Goal: Task Accomplishment & Management: Use online tool/utility

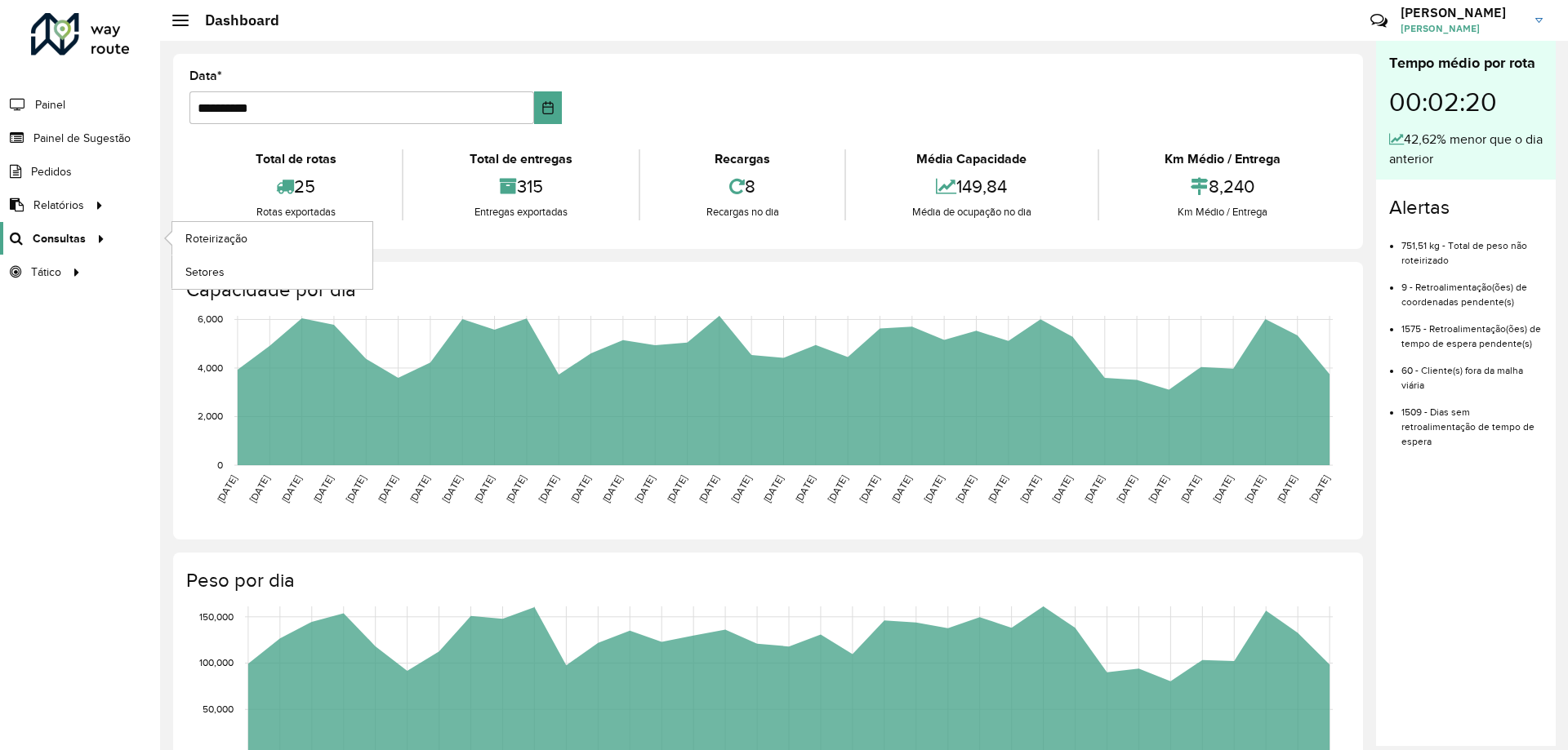
click at [42, 237] on span "Consultas" at bounding box center [59, 239] width 53 height 17
click at [194, 230] on span "Roteirização" at bounding box center [218, 239] width 66 height 17
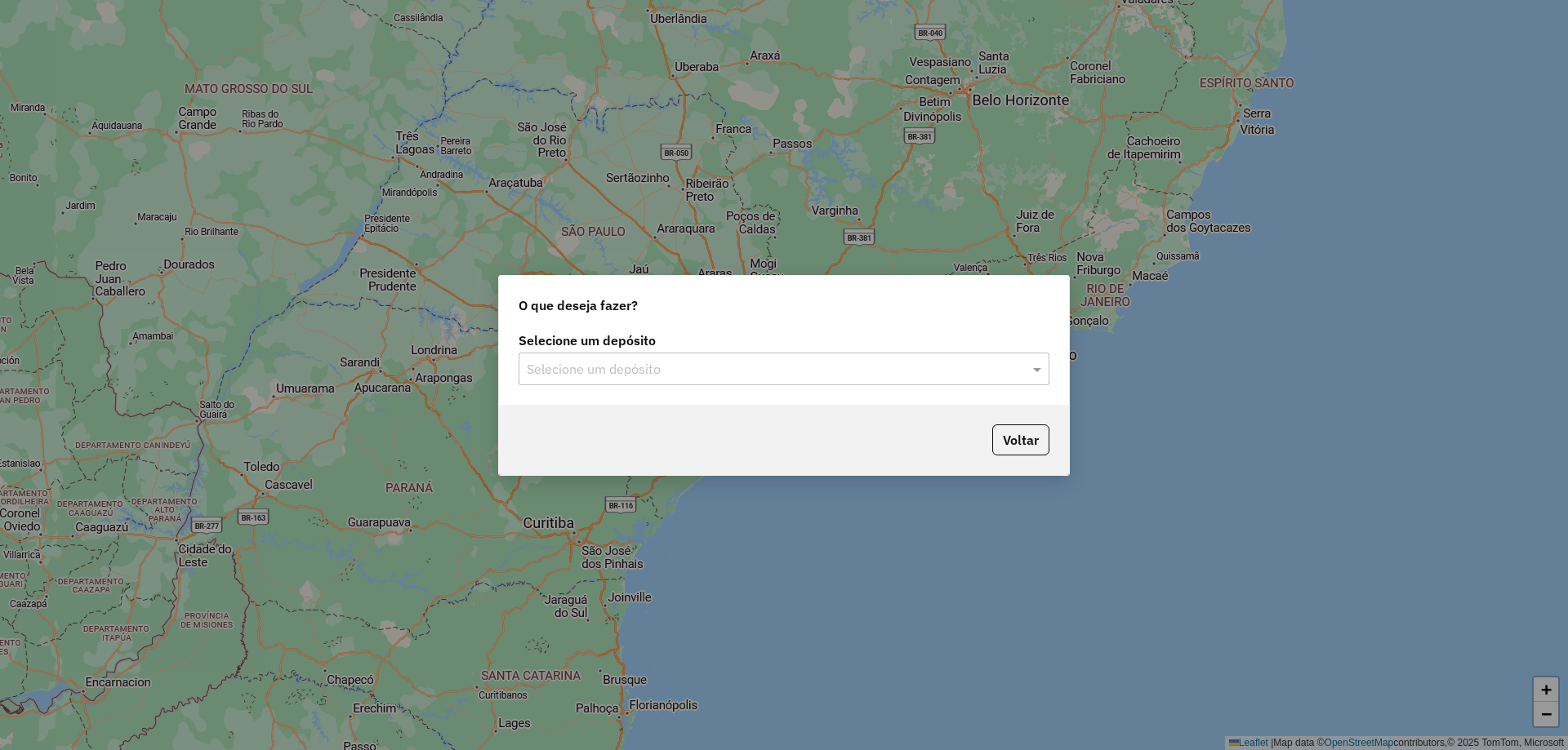
click at [700, 363] on input "text" at bounding box center [768, 370] width 482 height 19
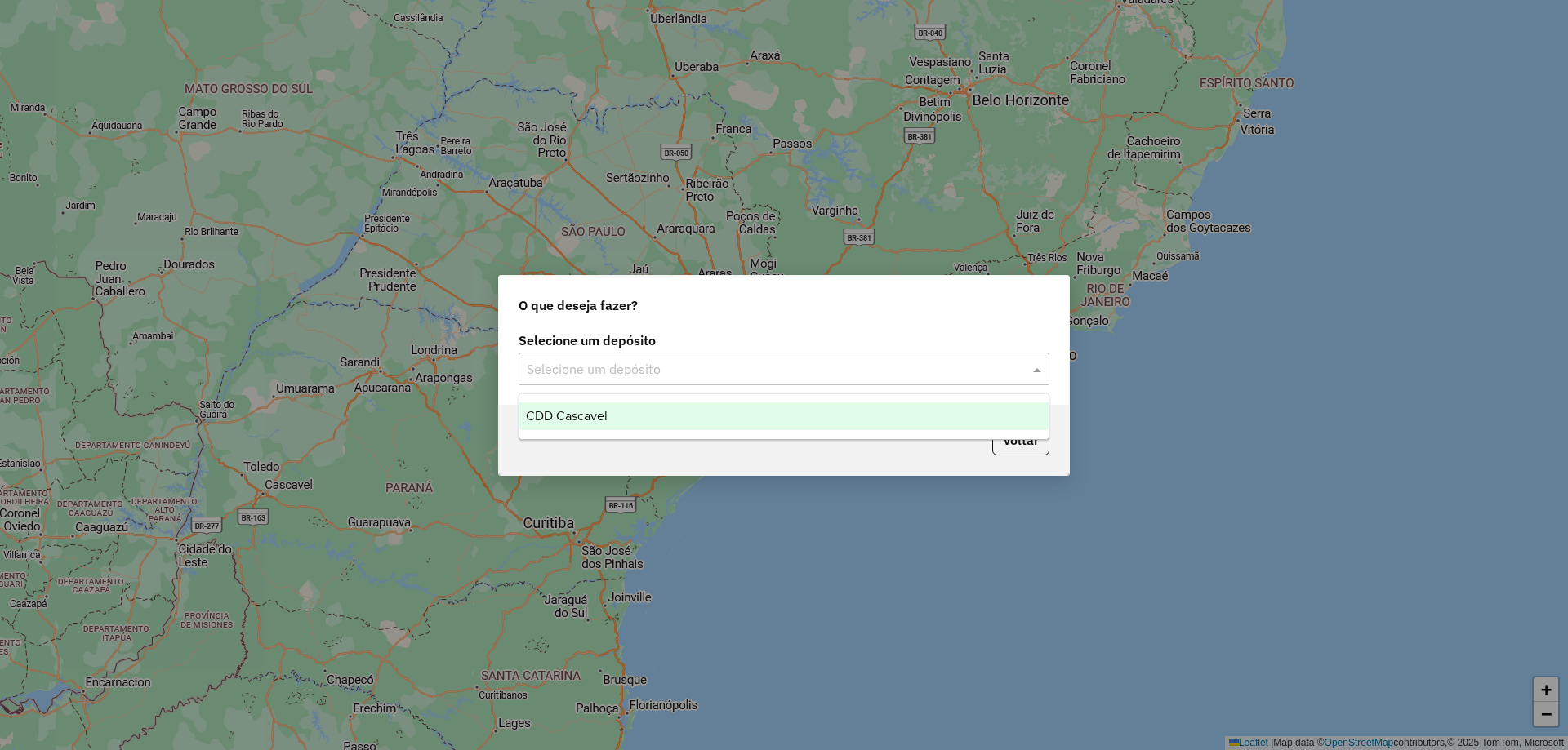
click at [605, 423] on div "CDD Cascavel" at bounding box center [784, 416] width 529 height 28
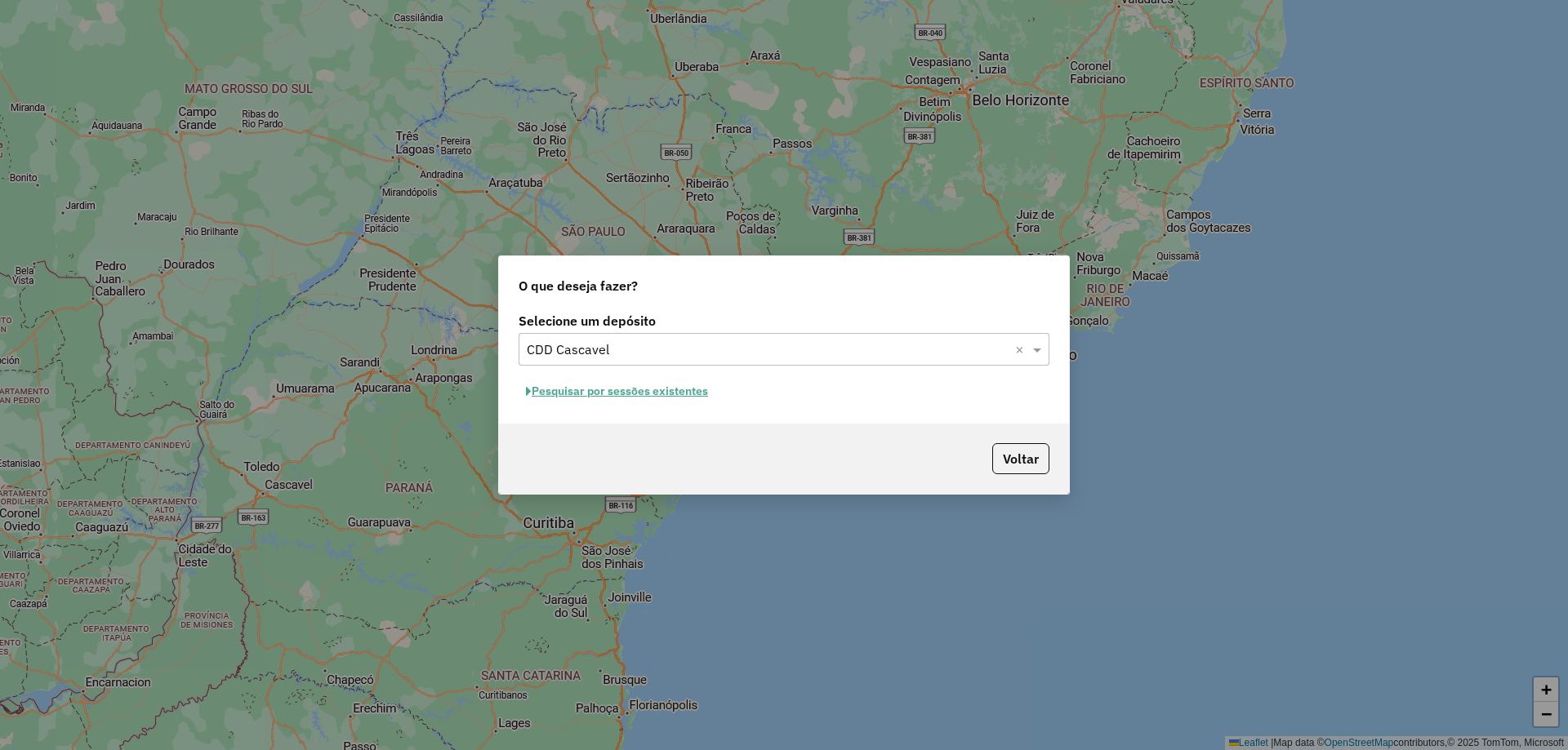
click at [599, 395] on button "Pesquisar por sessões existentes" at bounding box center [617, 392] width 197 height 25
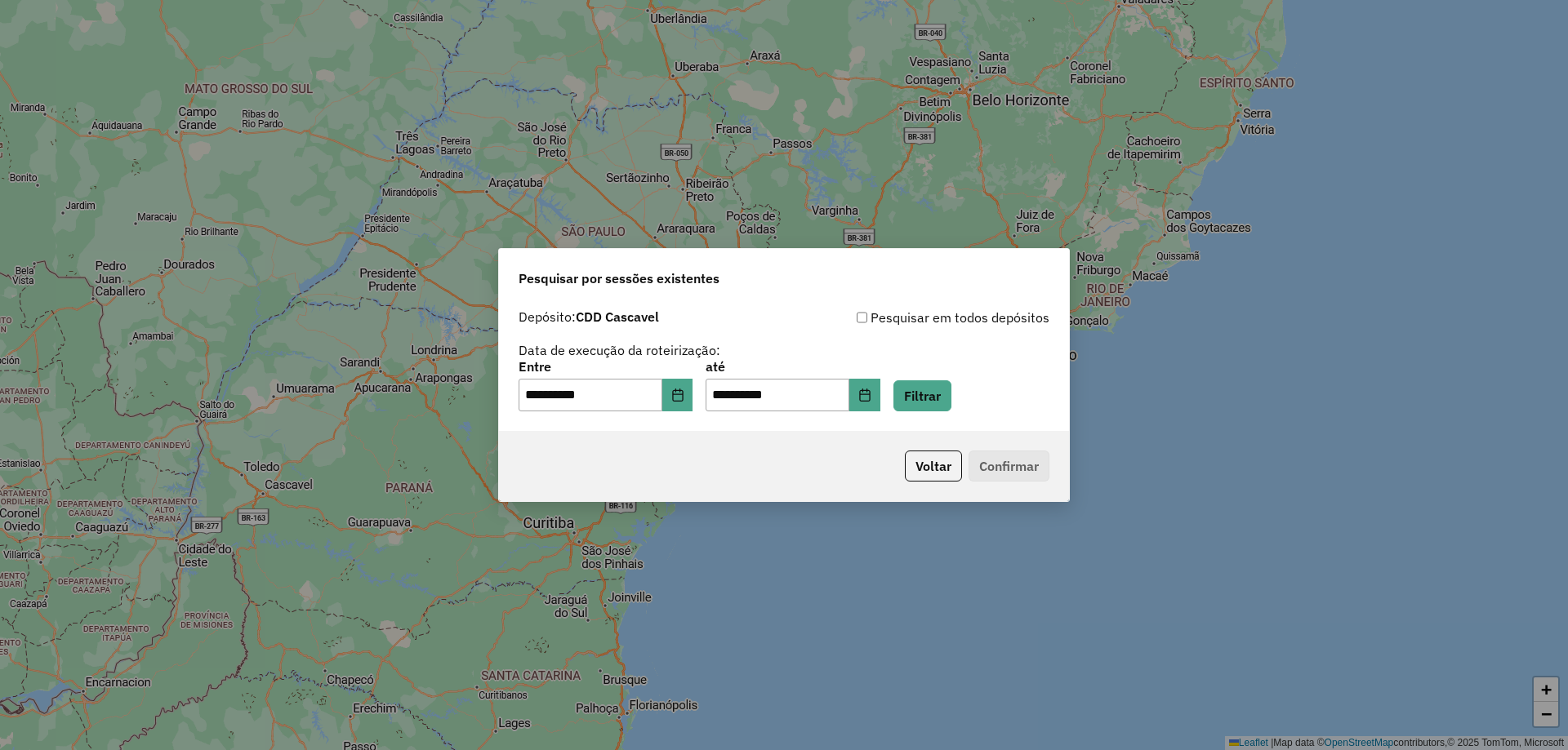
click at [706, 396] on div "**********" at bounding box center [784, 386] width 531 height 51
click at [685, 399] on icon "Choose Date" at bounding box center [678, 396] width 13 height 13
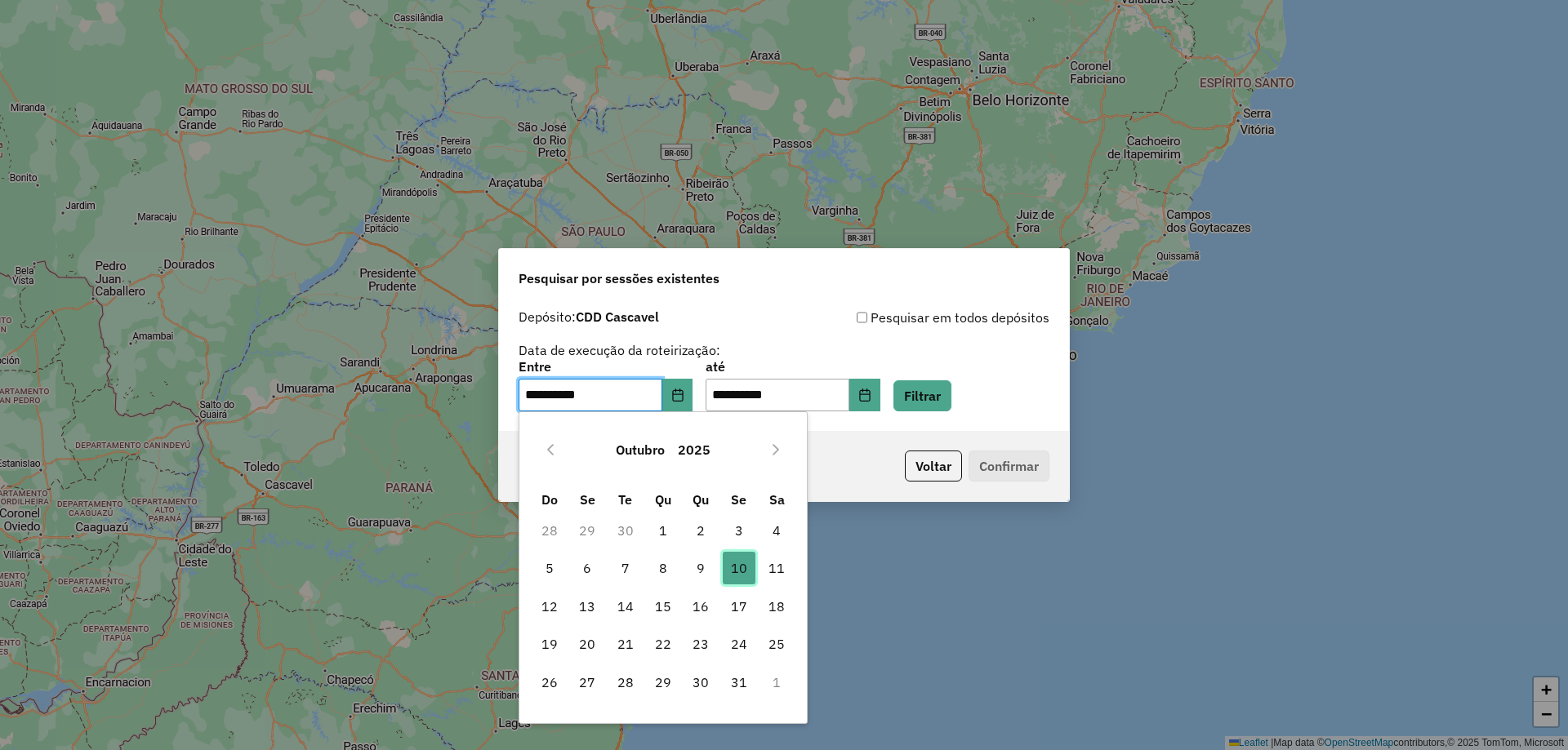
click at [731, 569] on span "10" at bounding box center [739, 569] width 33 height 33
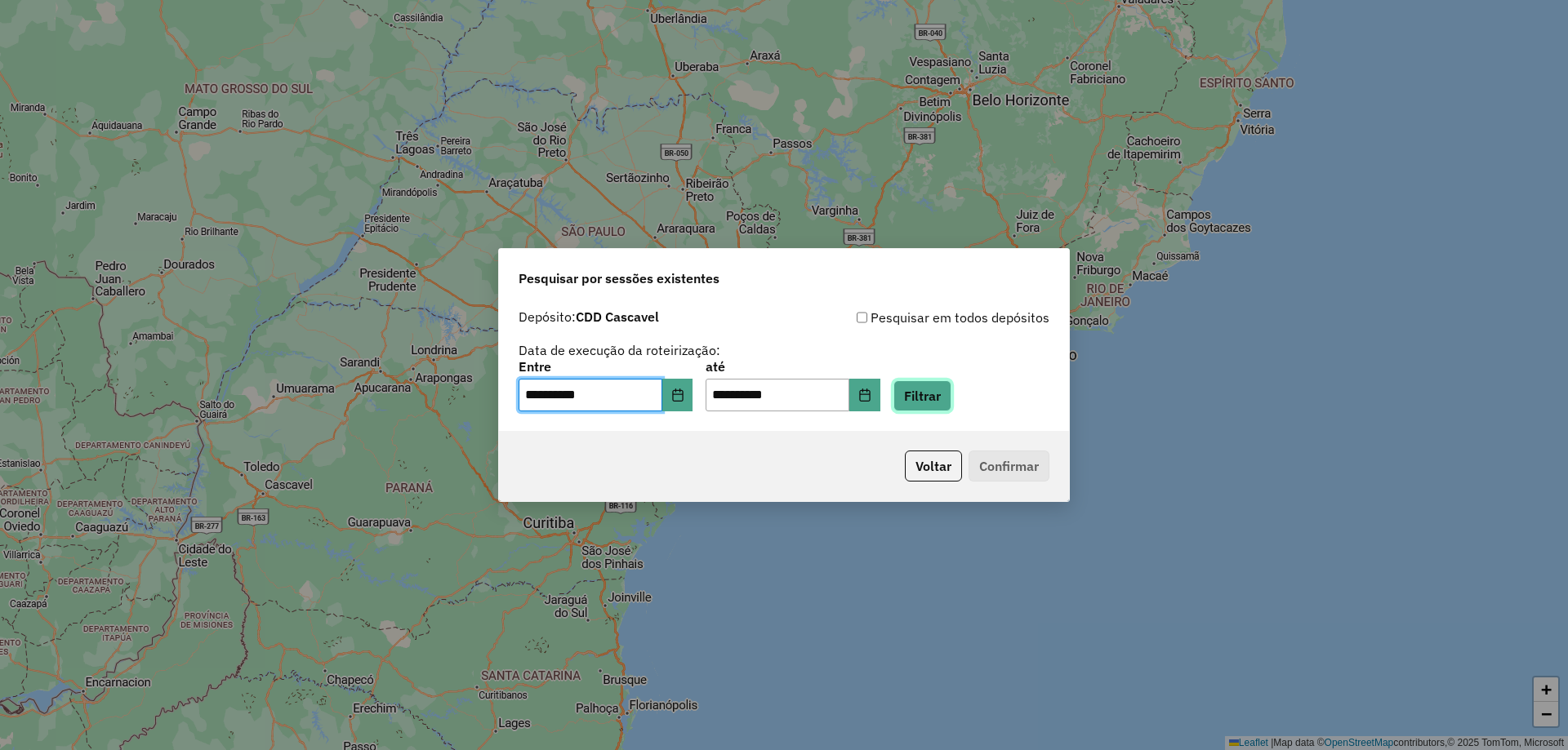
click at [952, 383] on button "Filtrar" at bounding box center [922, 396] width 58 height 31
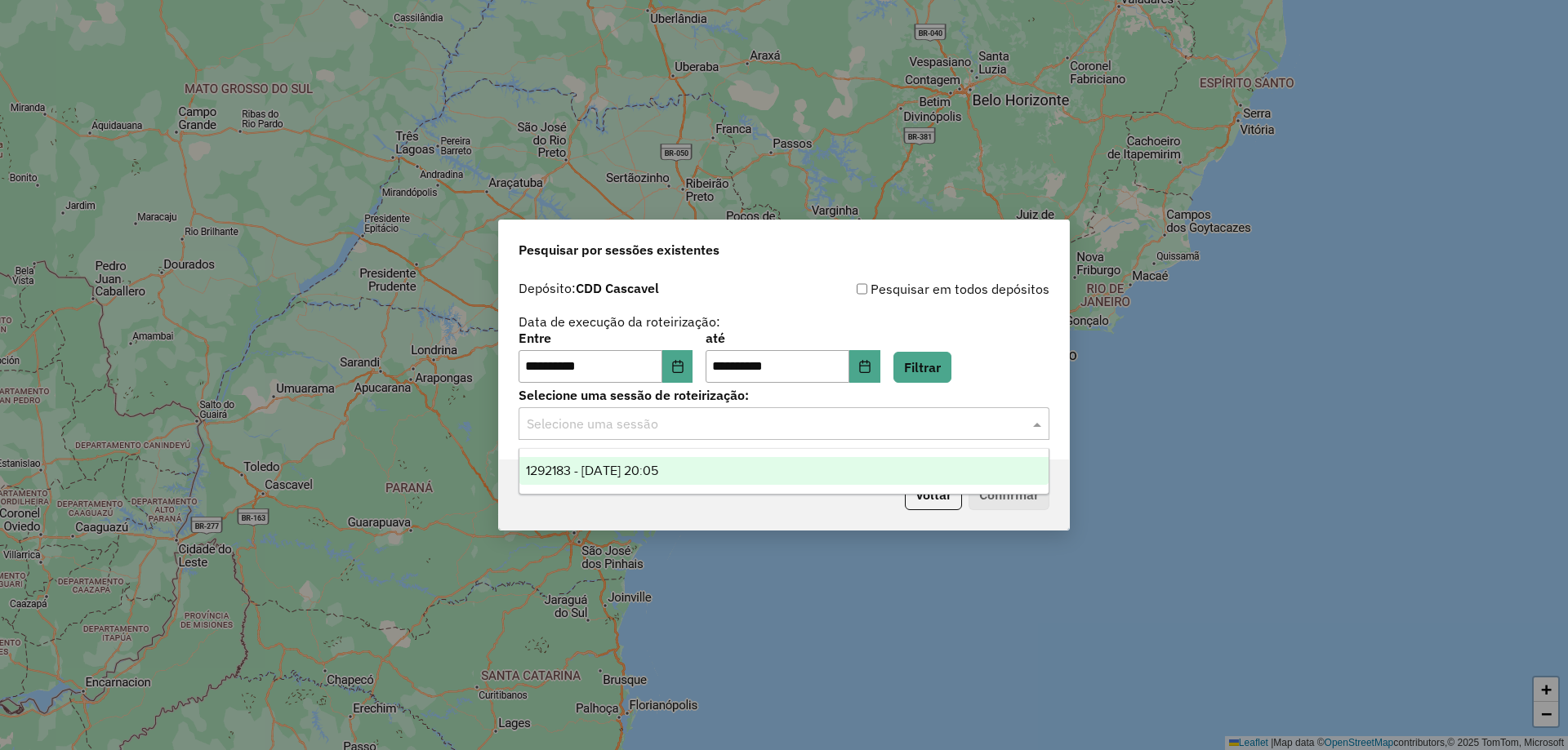
click at [674, 435] on div "Selecione uma sessão" at bounding box center [784, 423] width 531 height 33
click at [634, 462] on div "1292183 - [DATE] 20:05" at bounding box center [784, 471] width 529 height 28
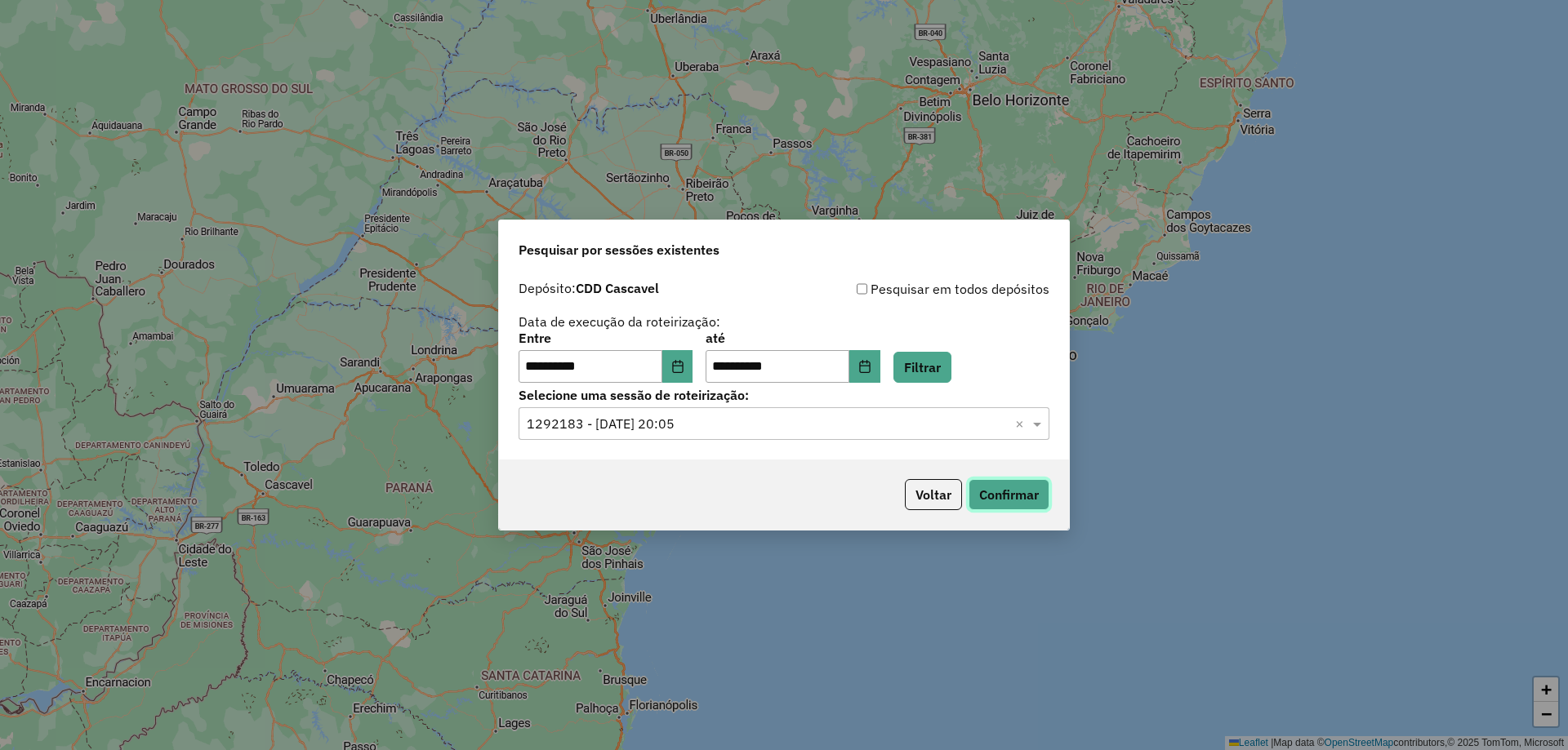
click at [1020, 488] on button "Confirmar" at bounding box center [1009, 495] width 81 height 31
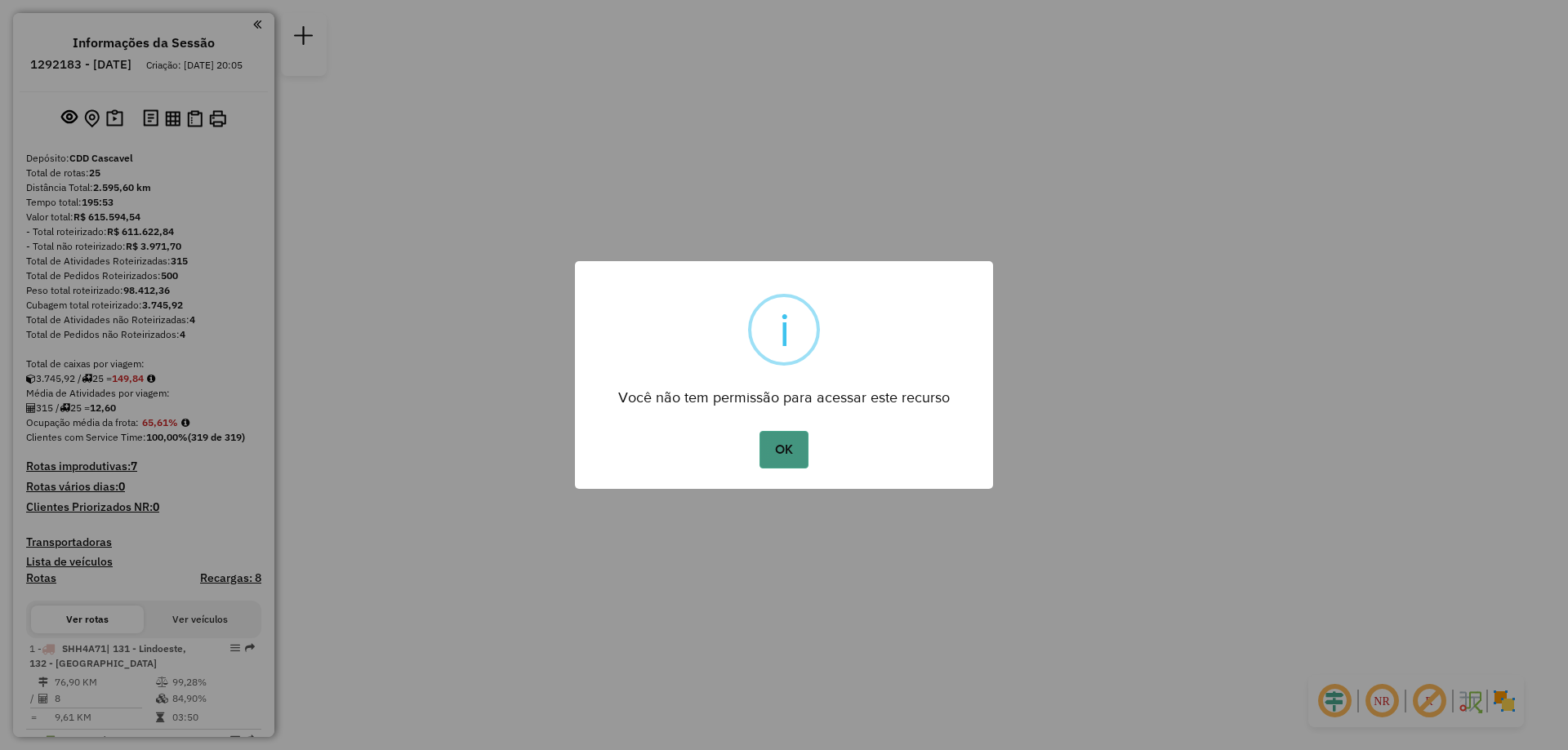
click at [779, 441] on button "OK" at bounding box center [784, 449] width 48 height 37
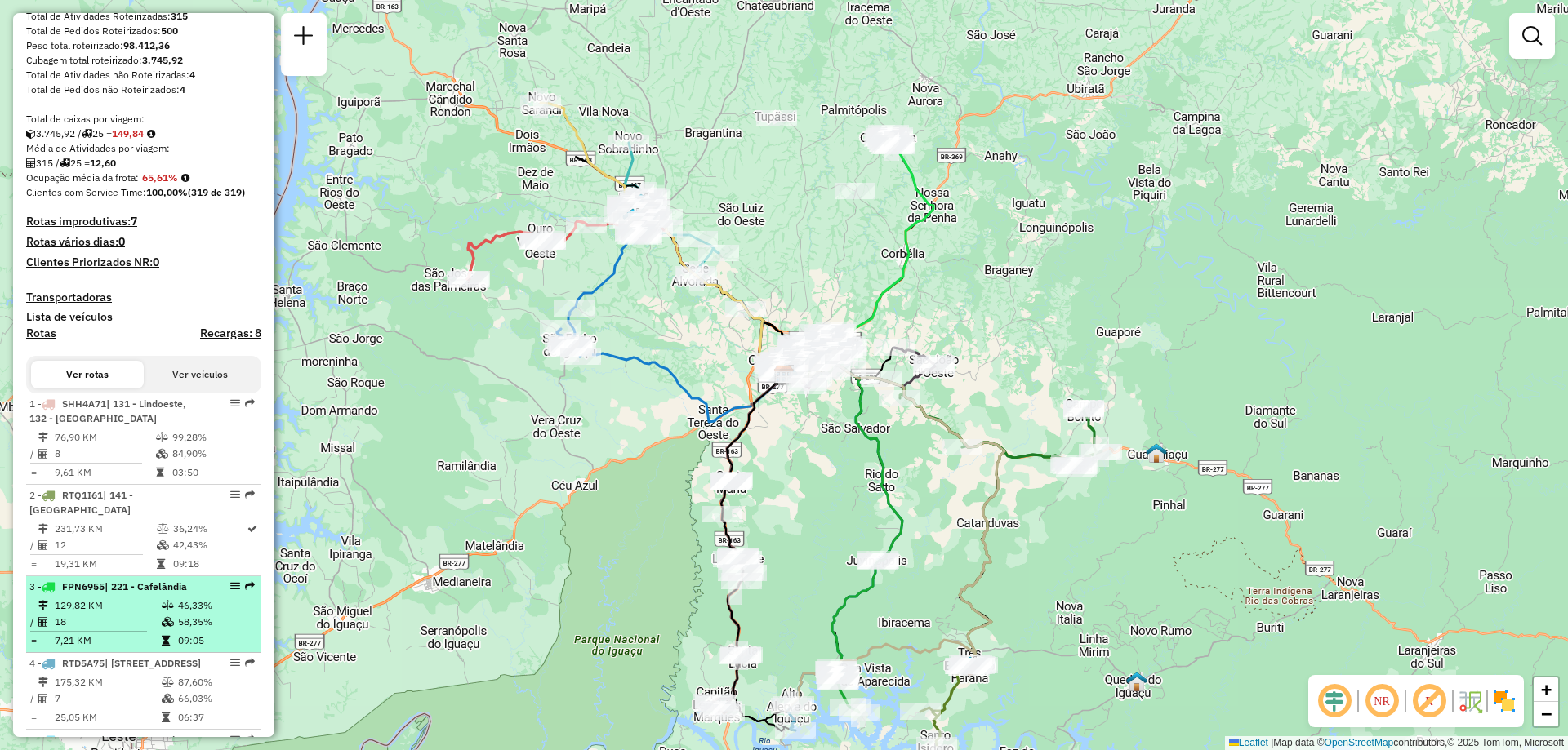
scroll to position [408, 0]
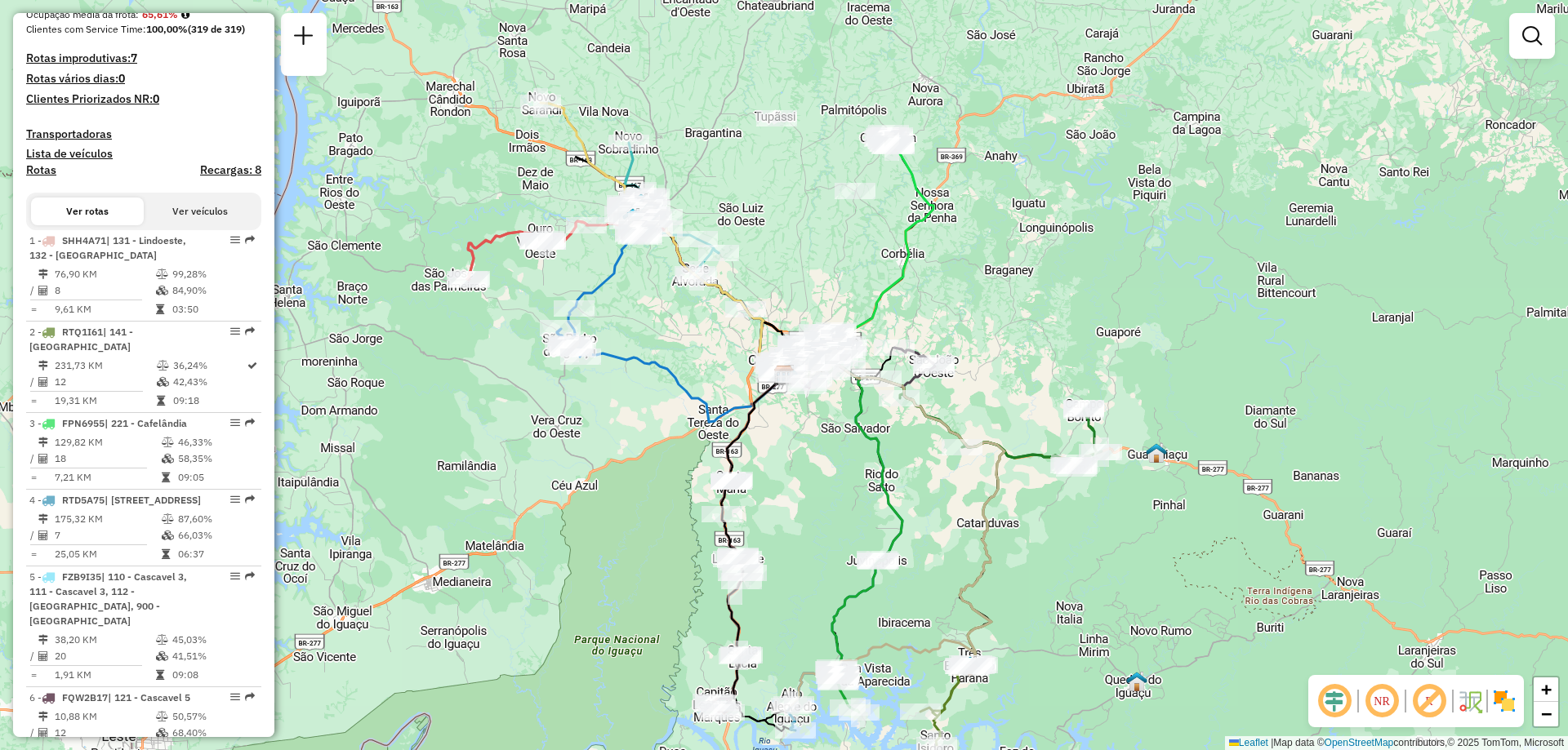
select select "**********"
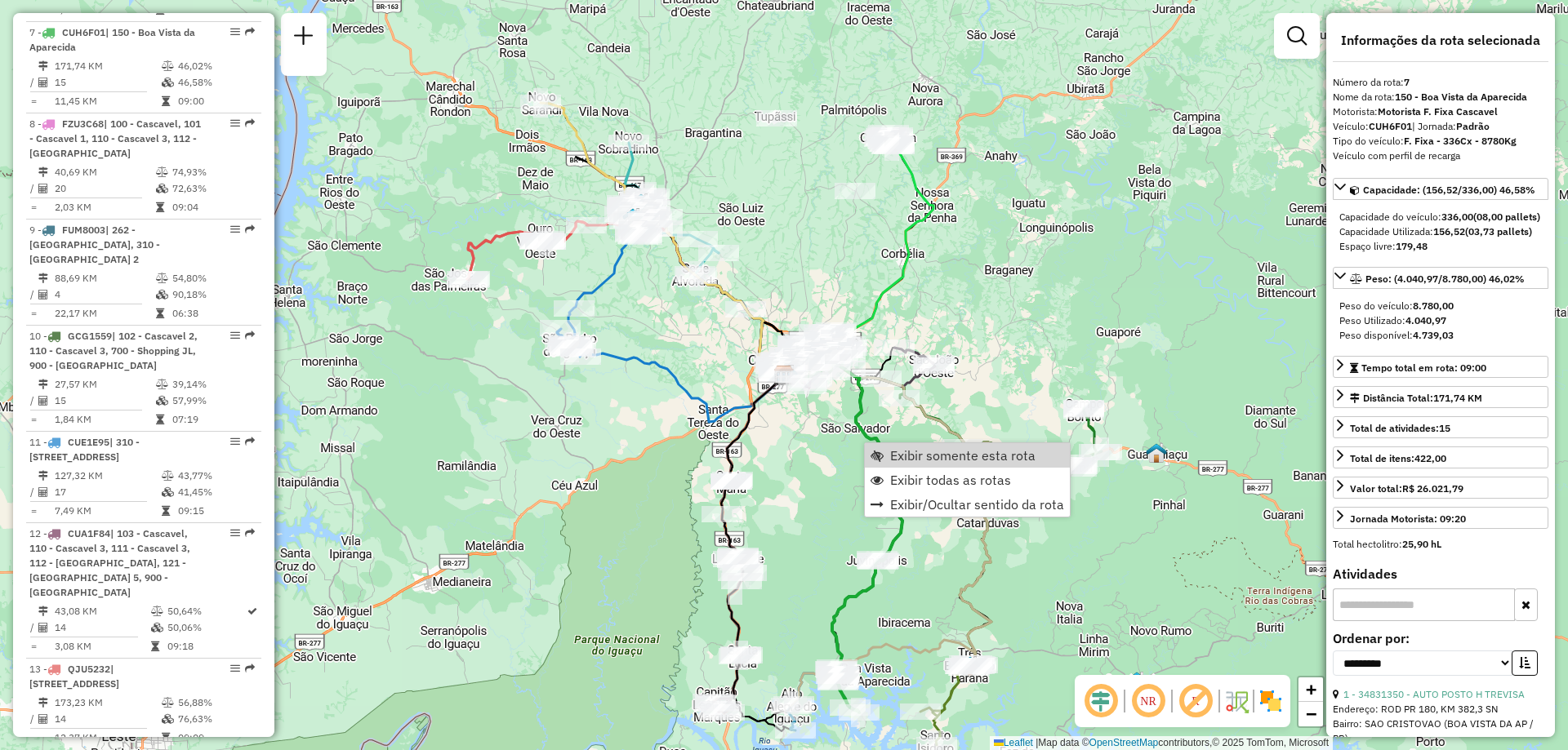
scroll to position [1189, 0]
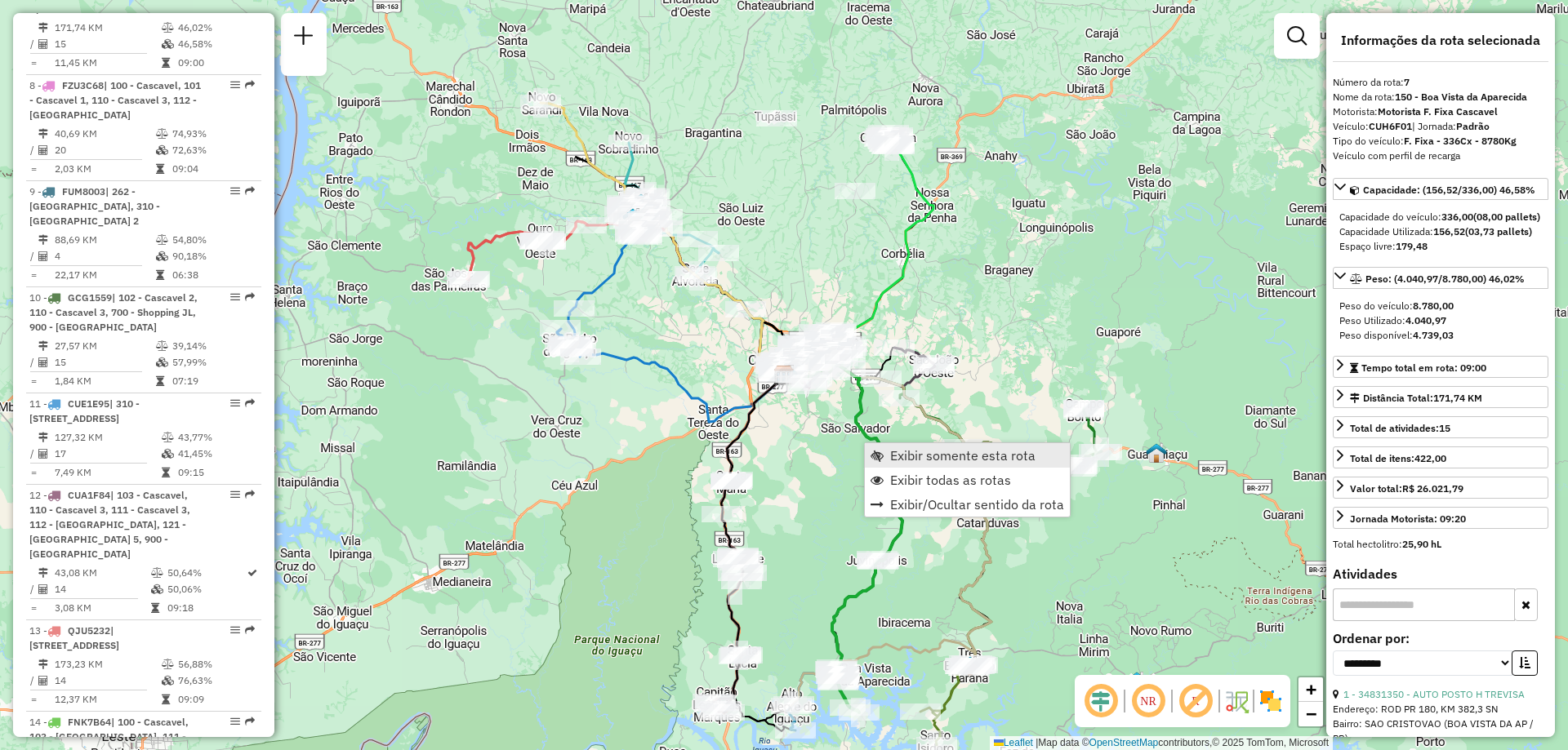
click at [912, 452] on span "Exibir somente esta rota" at bounding box center [963, 456] width 145 height 13
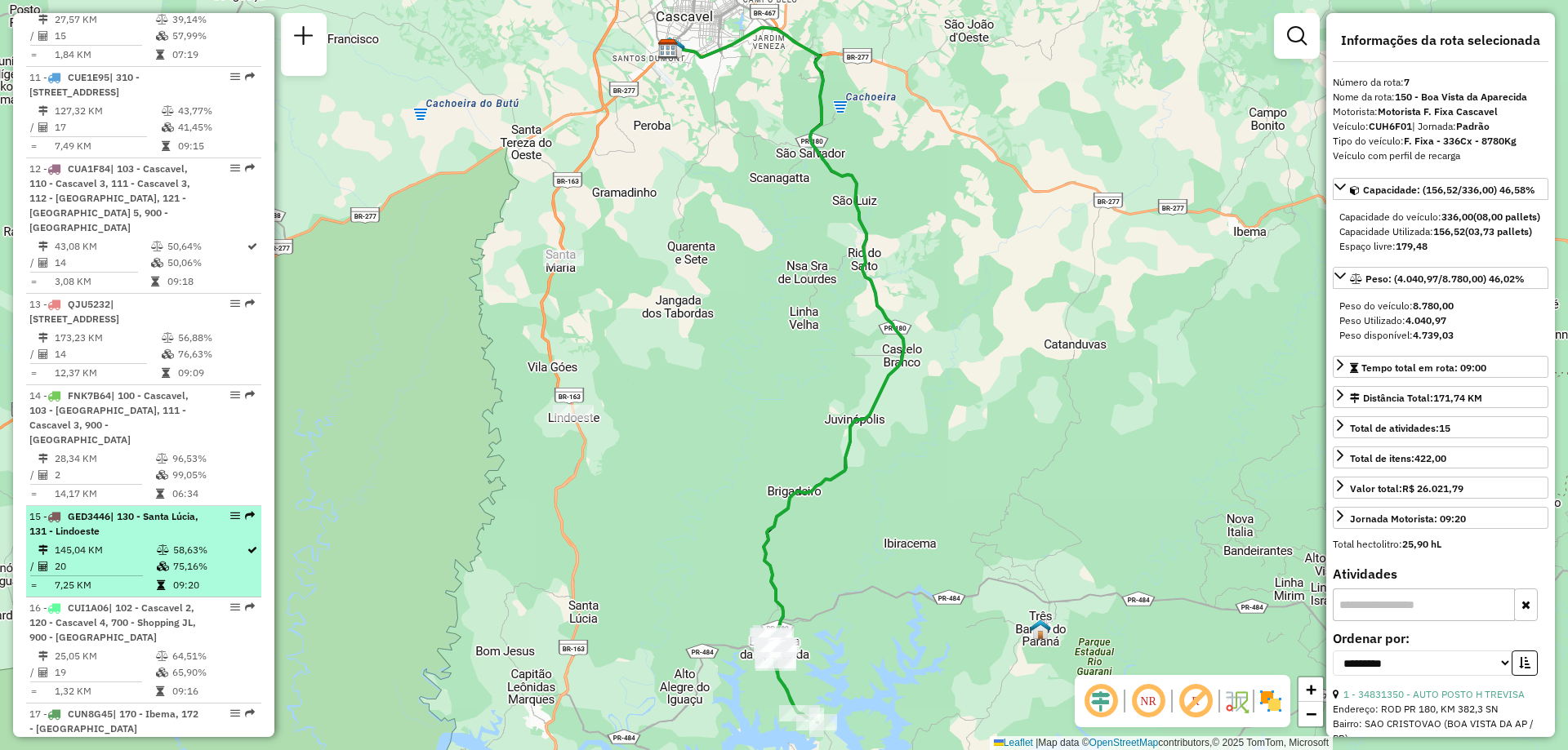
scroll to position [1679, 0]
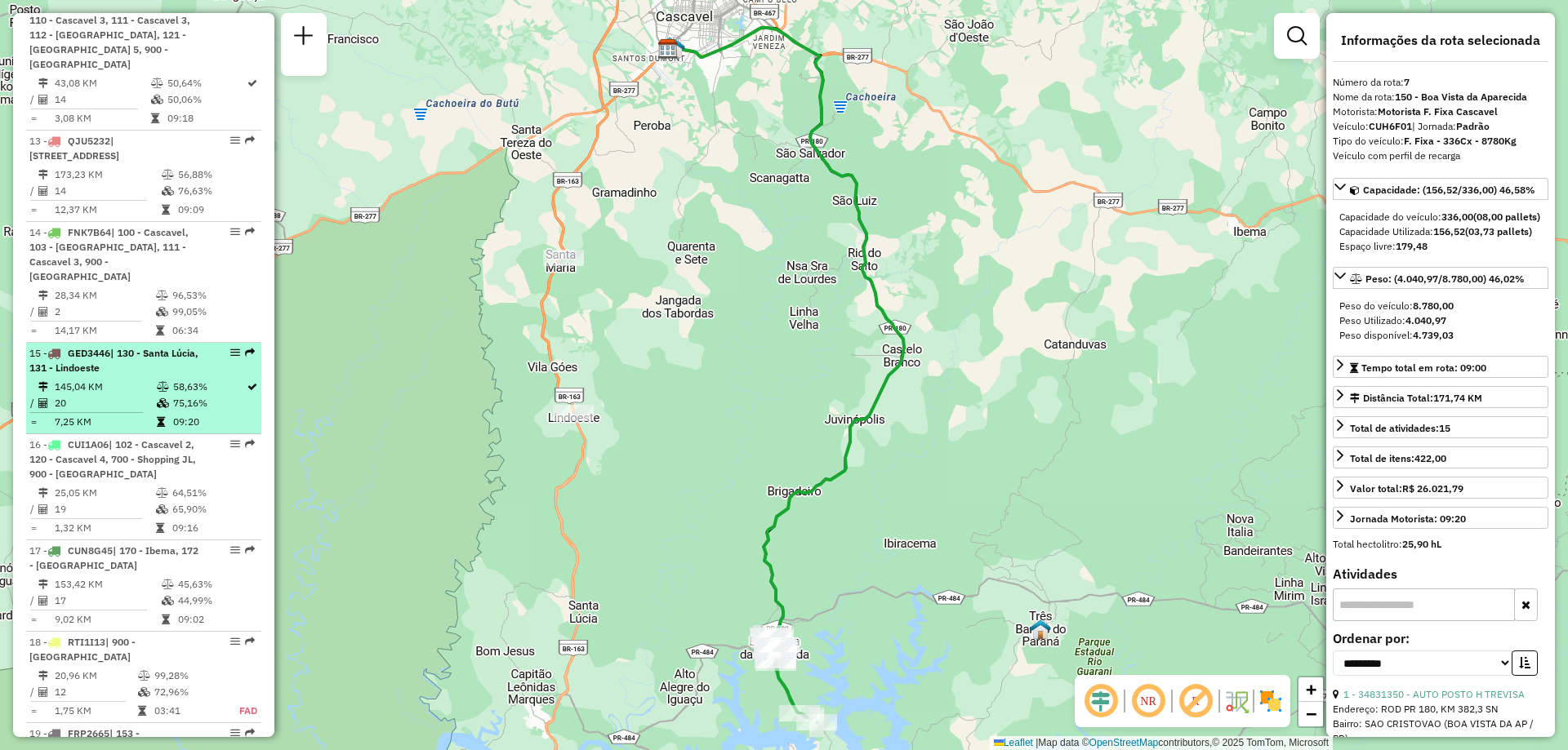
click at [61, 379] on td "145,04 KM" at bounding box center [105, 387] width 102 height 16
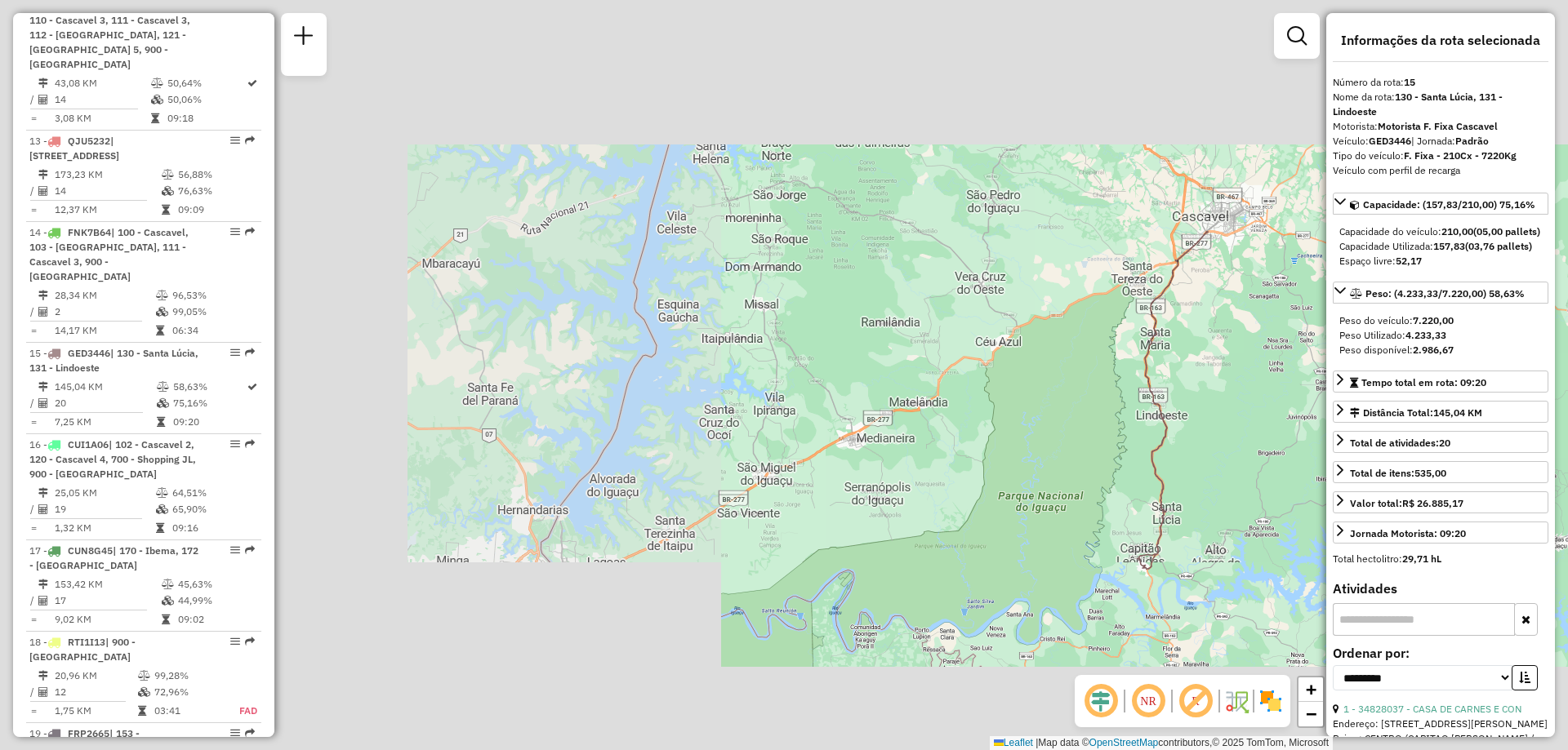
scroll to position [163, 0]
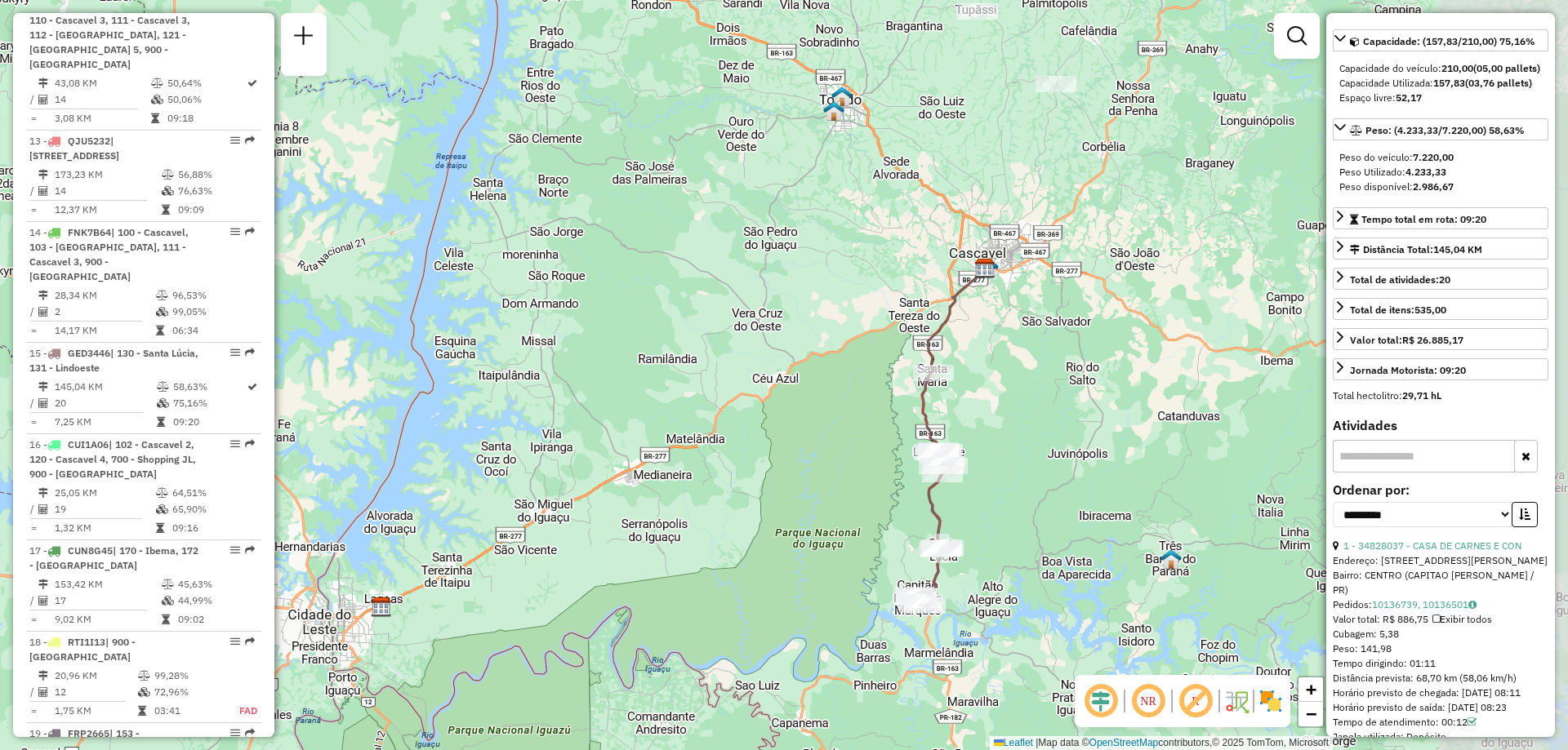
drag, startPoint x: 1196, startPoint y: 433, endPoint x: 969, endPoint y: 472, distance: 230.3
click at [969, 472] on div "Rota 15 - Placa GED3446 34828590 - LUCAS VINICIUS ROCHA Rota 15 - Placa GED3446…" at bounding box center [784, 375] width 1568 height 750
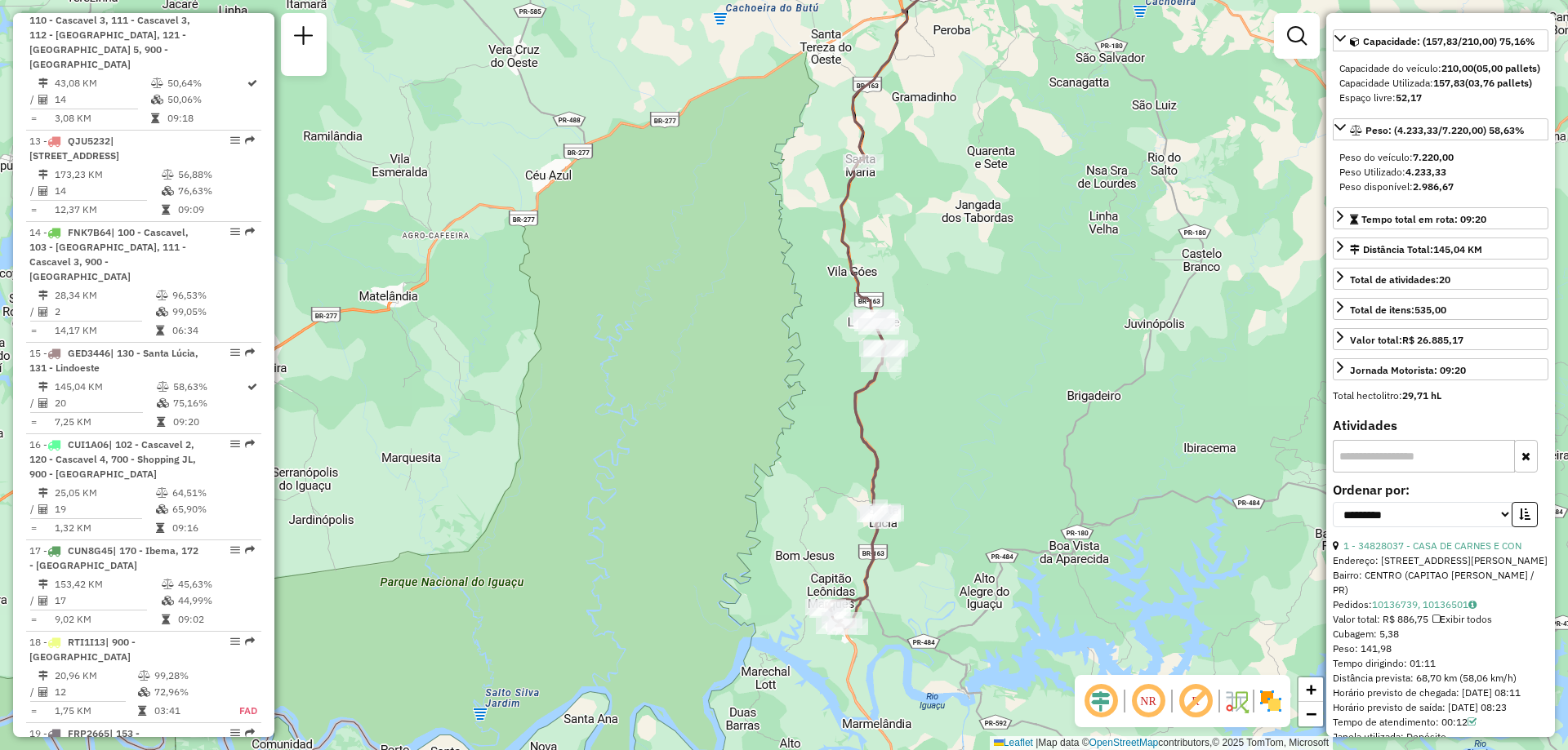
drag, startPoint x: 1066, startPoint y: 610, endPoint x: 1012, endPoint y: 502, distance: 120.7
click at [1012, 502] on div "Janela de atendimento Grade de atendimento Capacidade Transportadoras Veículos …" at bounding box center [784, 375] width 1568 height 750
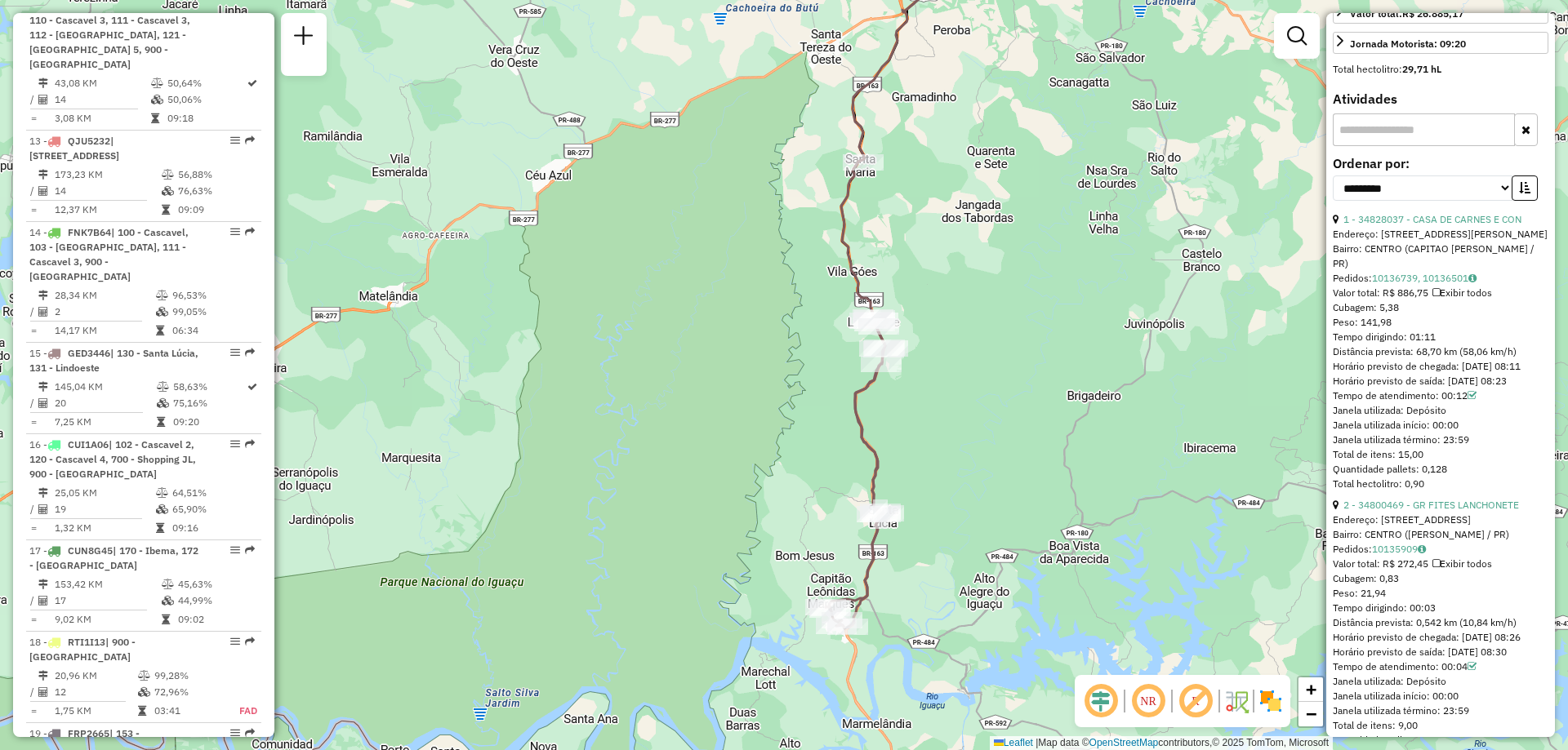
scroll to position [571, 0]
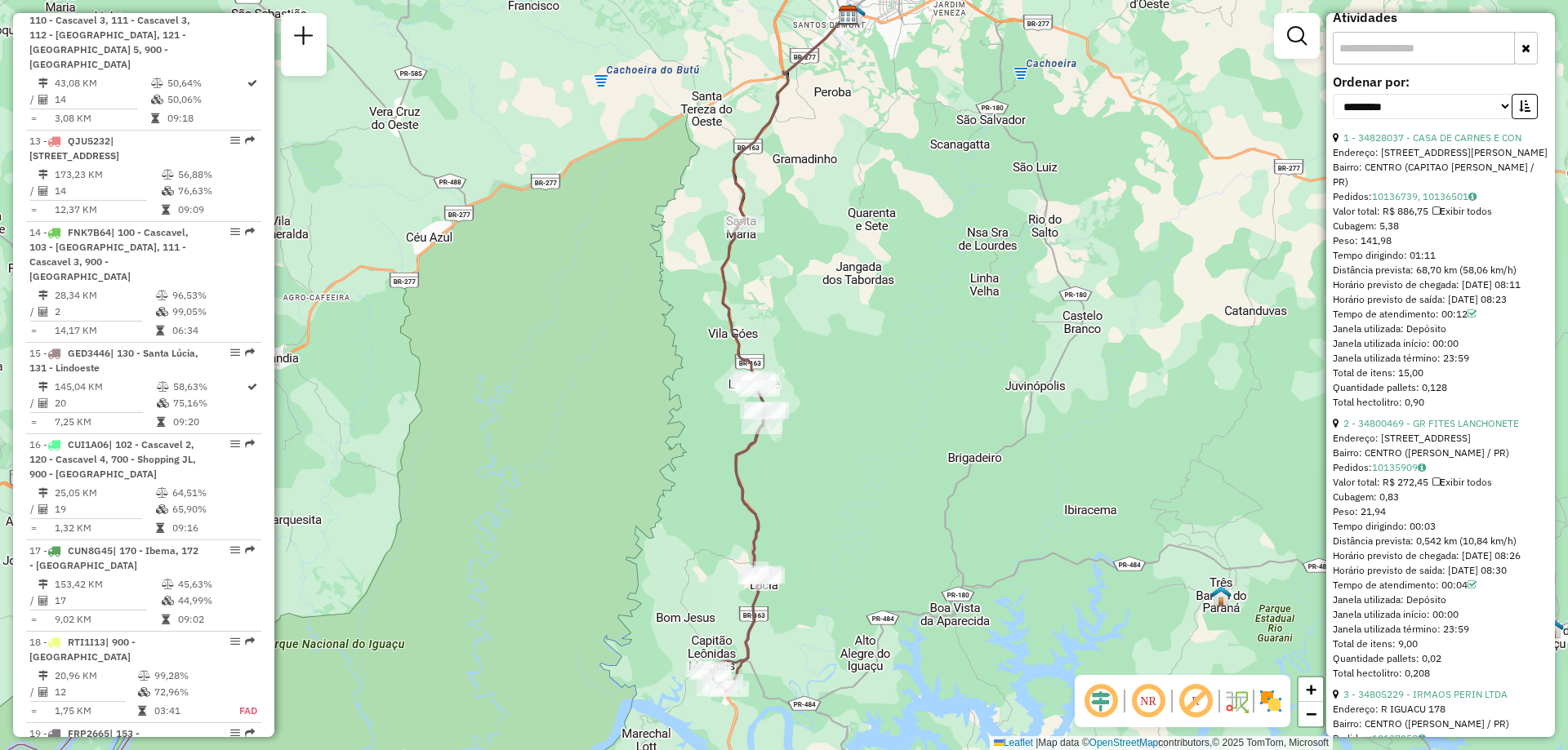
drag, startPoint x: 1070, startPoint y: 276, endPoint x: 951, endPoint y: 338, distance: 134.2
click at [951, 338] on div "Janela de atendimento Grade de atendimento Capacidade Transportadoras Veículos …" at bounding box center [784, 375] width 1568 height 750
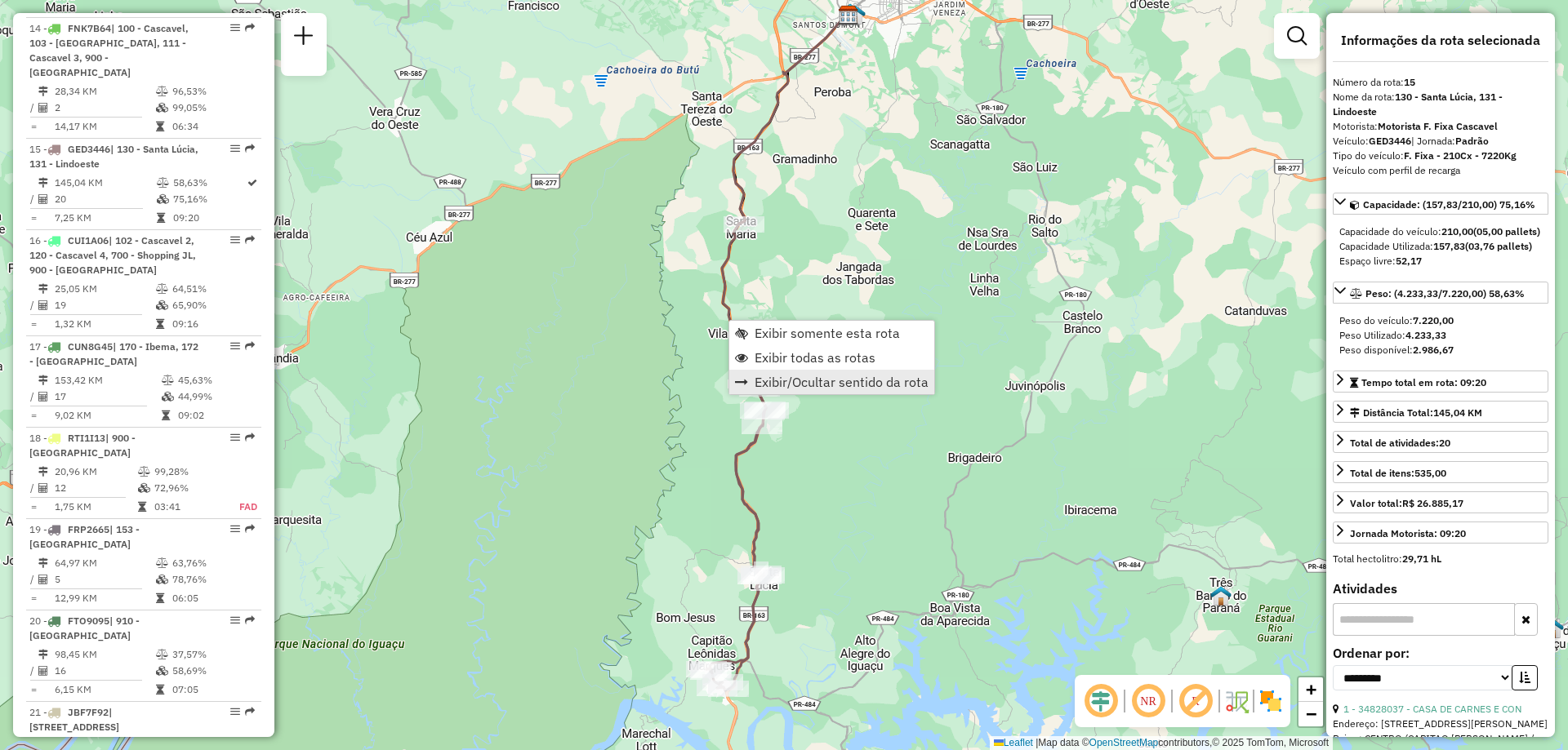
scroll to position [1994, 0]
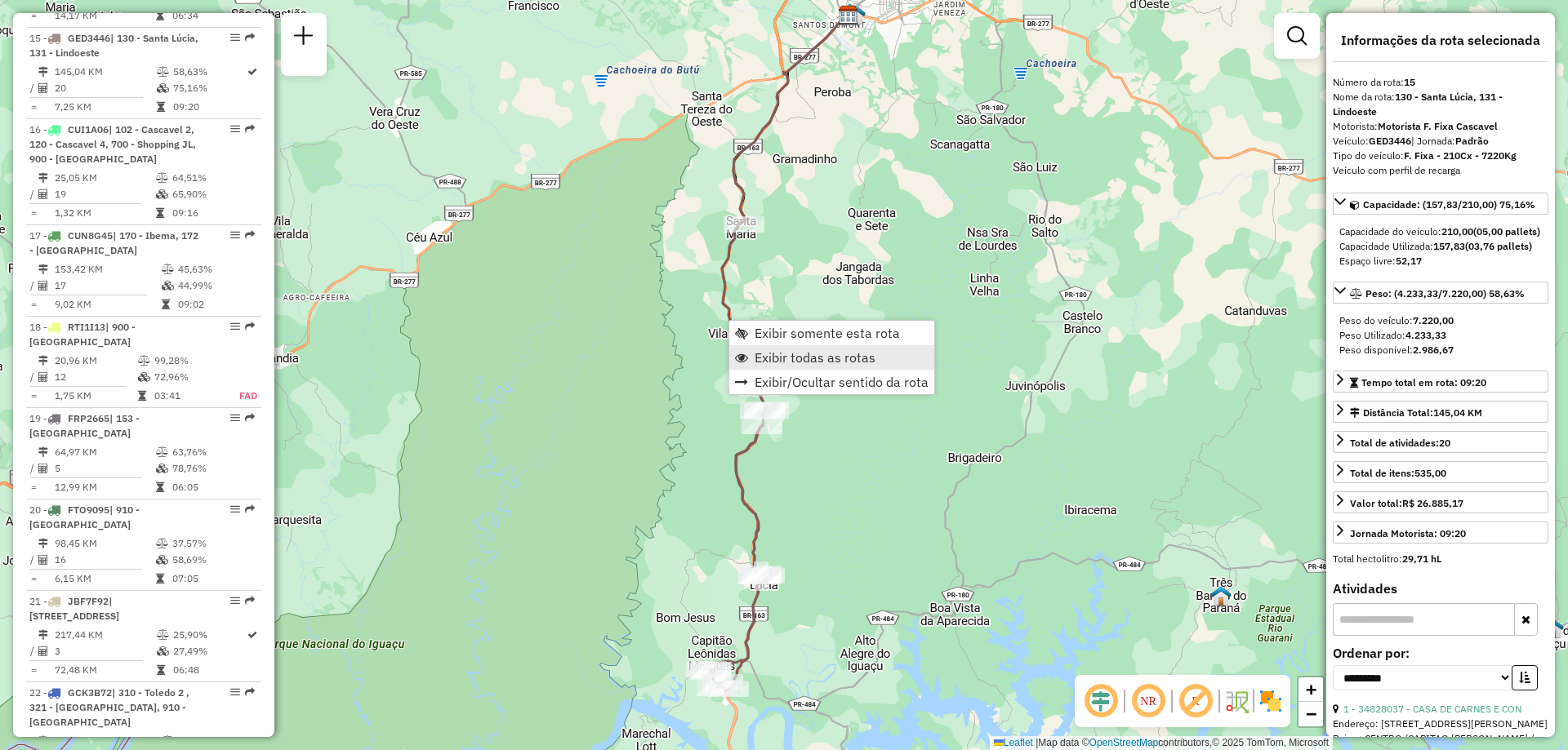
click at [789, 368] on link "Exibir todas as rotas" at bounding box center [831, 358] width 205 height 25
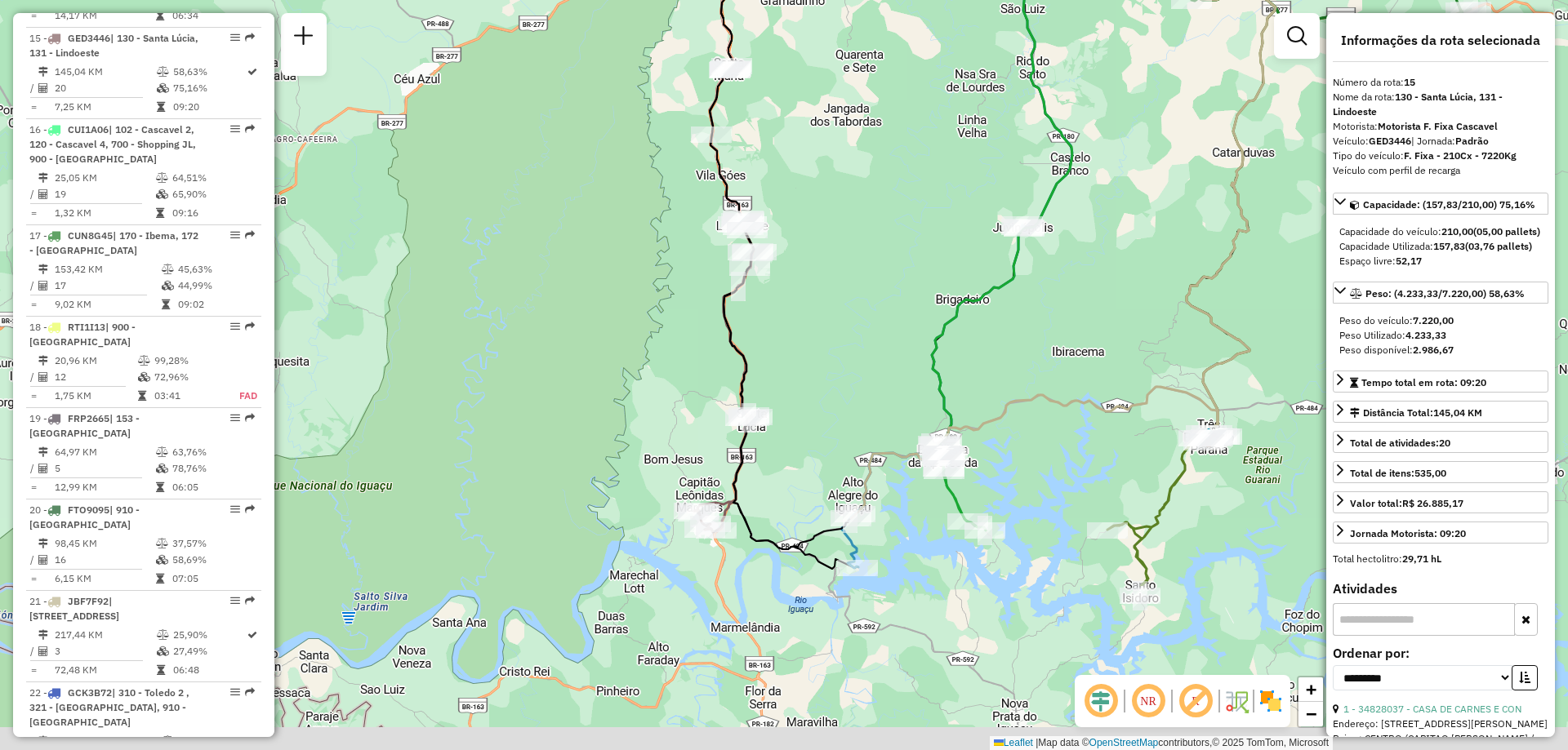
drag, startPoint x: 936, startPoint y: 538, endPoint x: 968, endPoint y: 220, distance: 319.6
click at [966, 221] on div "Janela de atendimento Grade de atendimento Capacidade Transportadoras Veículos …" at bounding box center [784, 375] width 1568 height 750
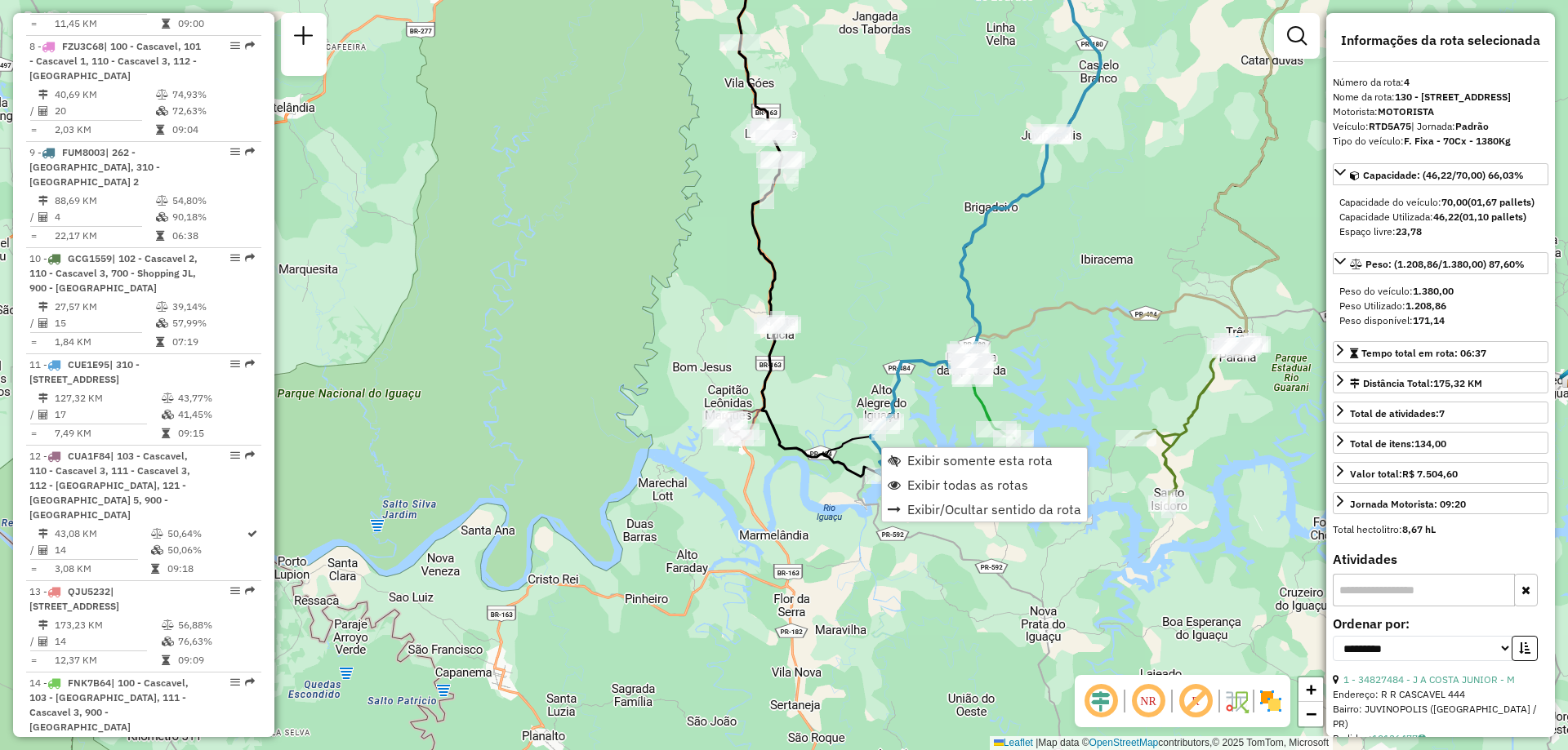
scroll to position [900, 0]
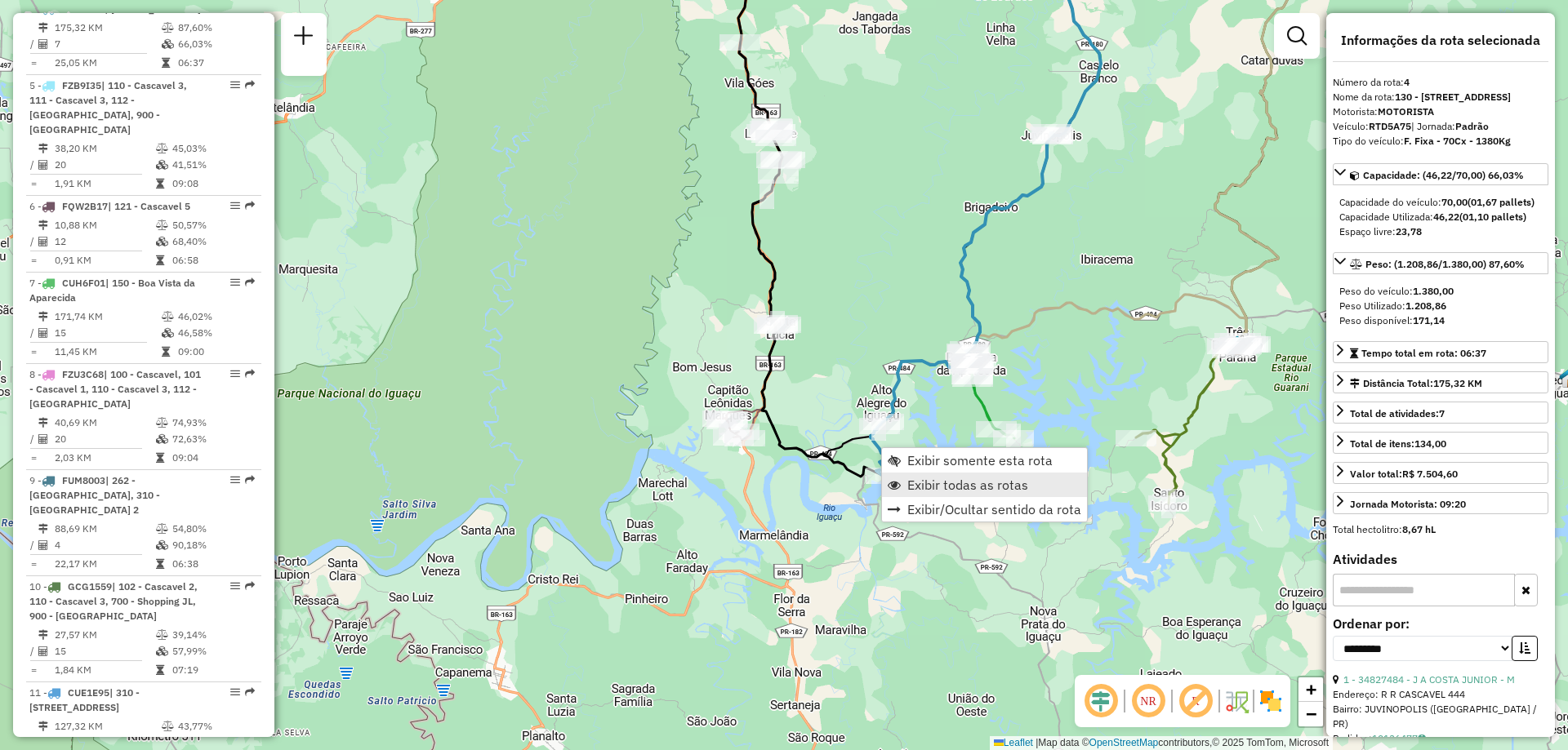
click at [979, 484] on span "Exibir todas as rotas" at bounding box center [968, 485] width 121 height 13
click at [913, 471] on span "Exibir somente esta rota" at bounding box center [973, 466] width 145 height 13
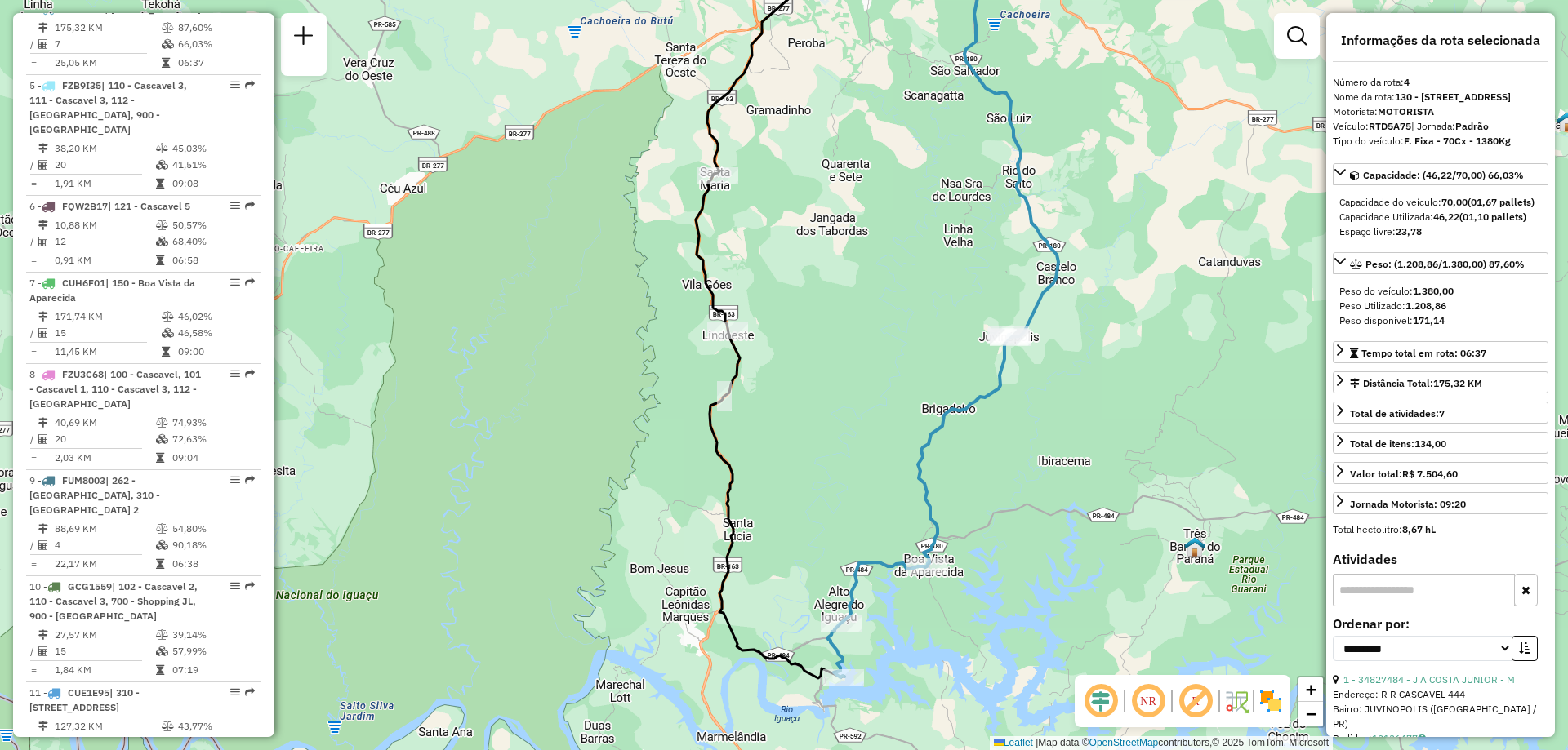
drag, startPoint x: 837, startPoint y: 406, endPoint x: 930, endPoint y: 344, distance: 111.8
click at [930, 344] on div "Janela de atendimento Grade de atendimento Capacidade Transportadoras Veículos …" at bounding box center [784, 375] width 1568 height 750
drag, startPoint x: 1373, startPoint y: 139, endPoint x: 1429, endPoint y: 133, distance: 56.3
click at [1429, 133] on div "**********" at bounding box center [1441, 375] width 229 height 724
click at [1410, 133] on strong "RTD5A75" at bounding box center [1390, 126] width 42 height 12
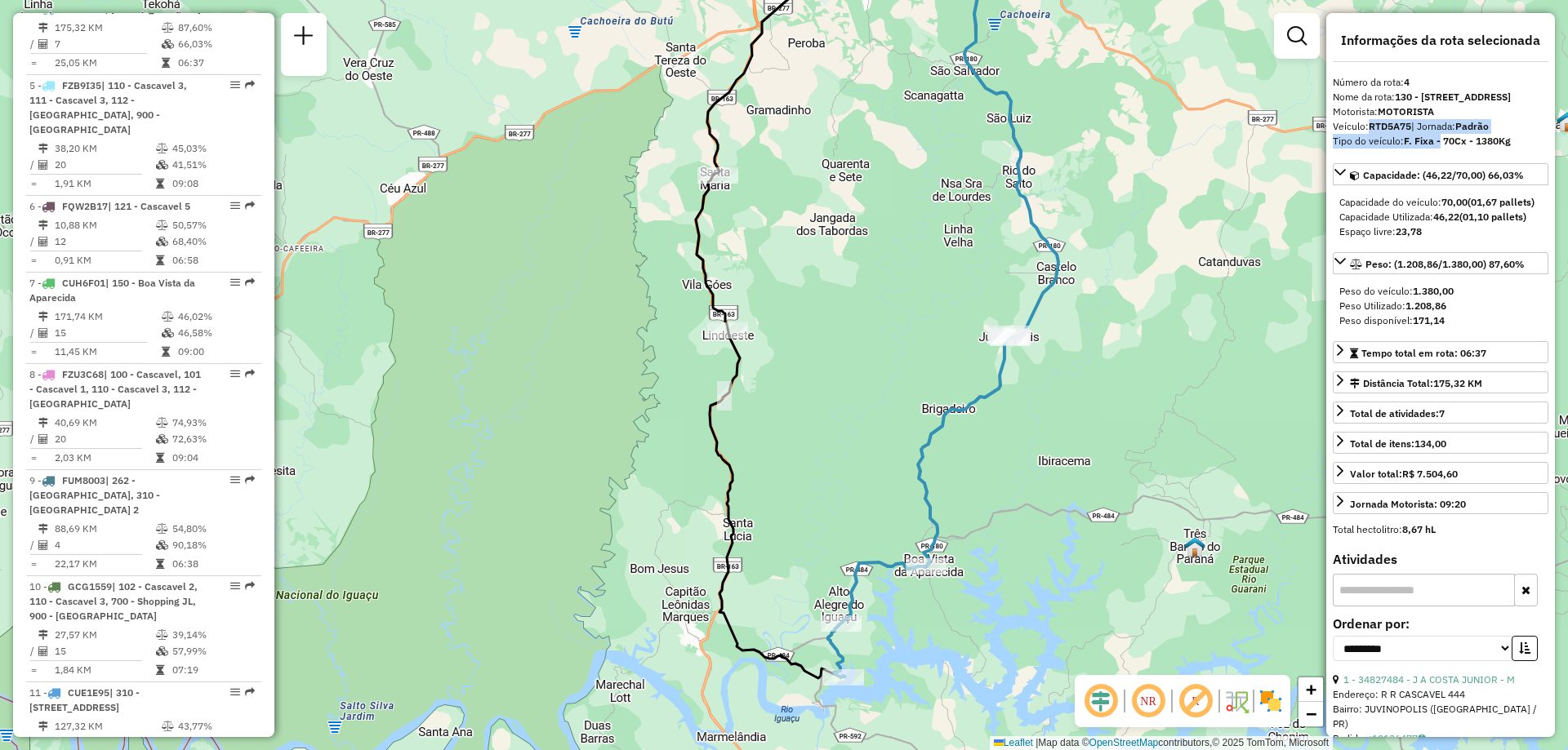
drag, startPoint x: 1366, startPoint y: 142, endPoint x: 1438, endPoint y: 153, distance: 72.8
click at [1438, 153] on div "**********" at bounding box center [1441, 375] width 229 height 724
drag, startPoint x: 1177, startPoint y: 317, endPoint x: 1141, endPoint y: 373, distance: 66.6
click at [1167, 364] on div "Janela de atendimento Grade de atendimento Capacidade Transportadoras Veículos …" at bounding box center [784, 375] width 1568 height 750
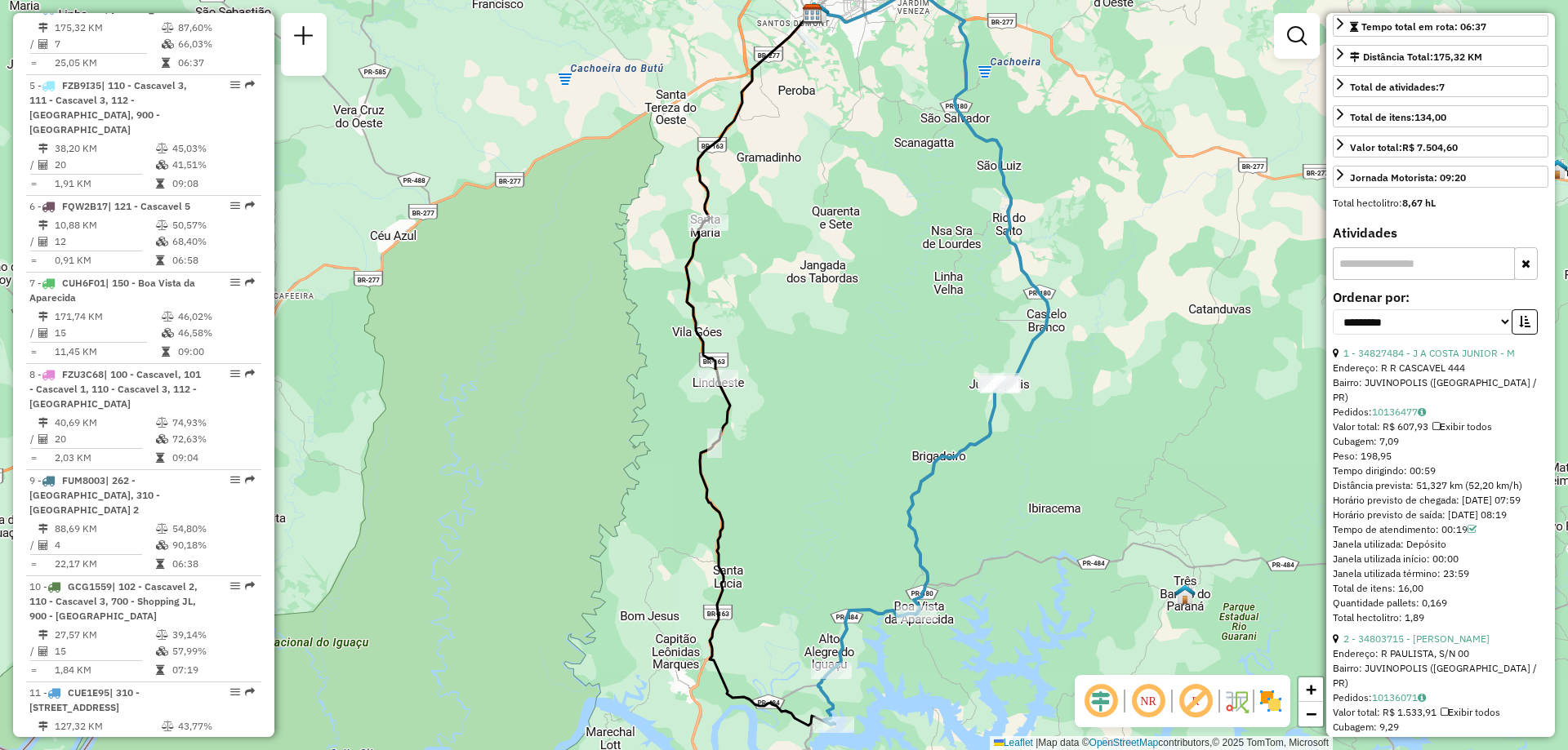
scroll to position [0, 0]
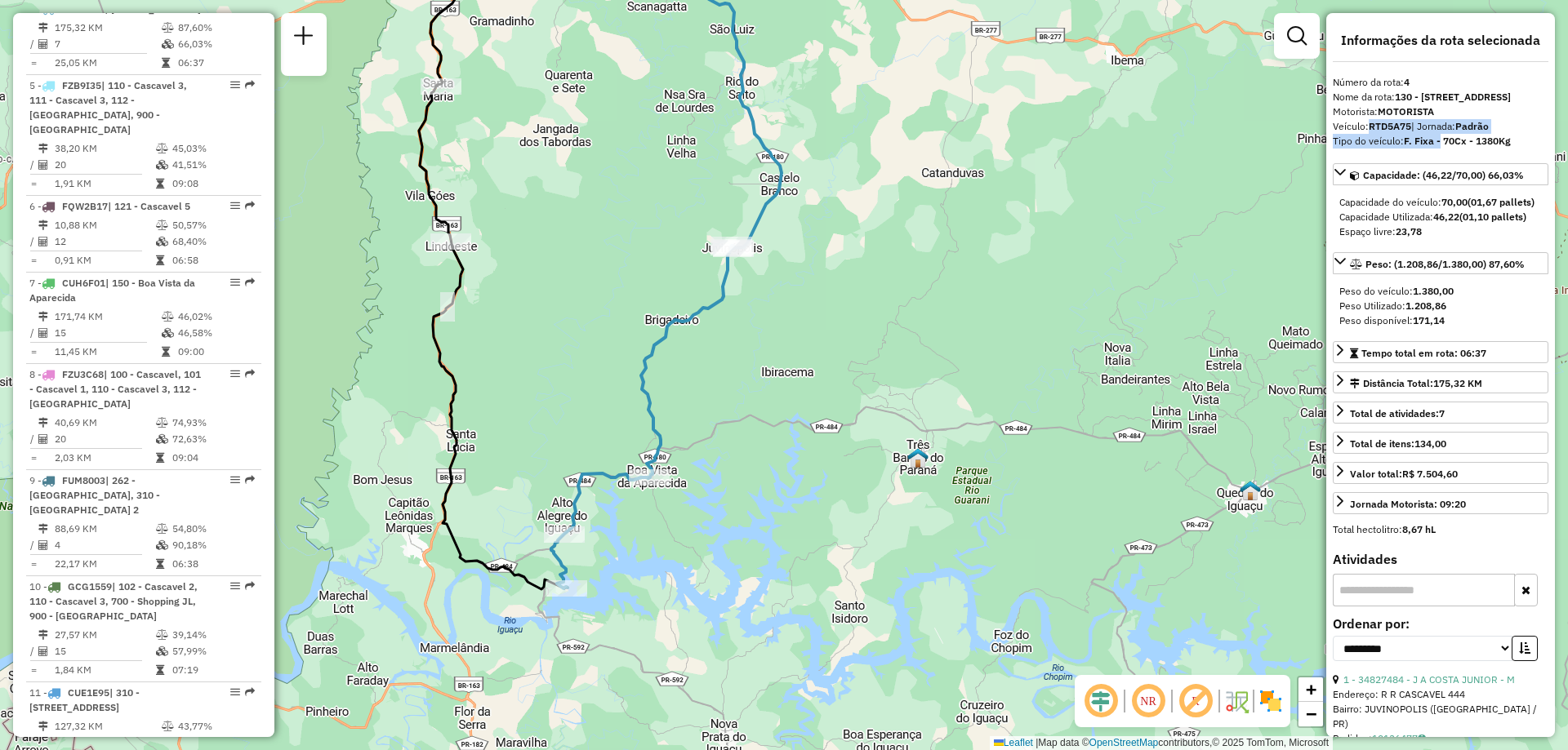
drag, startPoint x: 1139, startPoint y: 537, endPoint x: 871, endPoint y: 400, distance: 301.0
click at [871, 400] on div "Janela de atendimento Grade de atendimento Capacidade Transportadoras Veículos …" at bounding box center [784, 375] width 1568 height 750
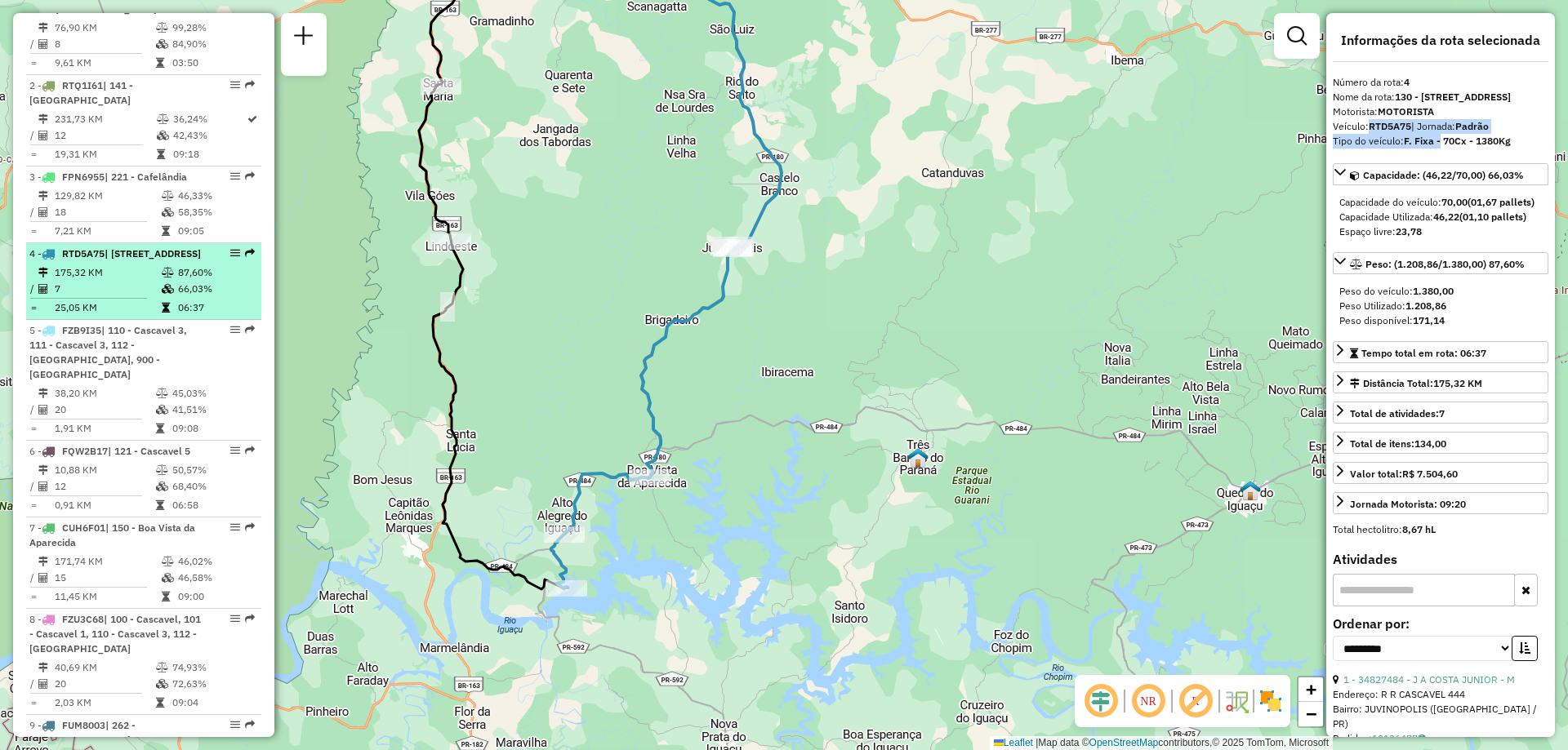
scroll to position [492, 0]
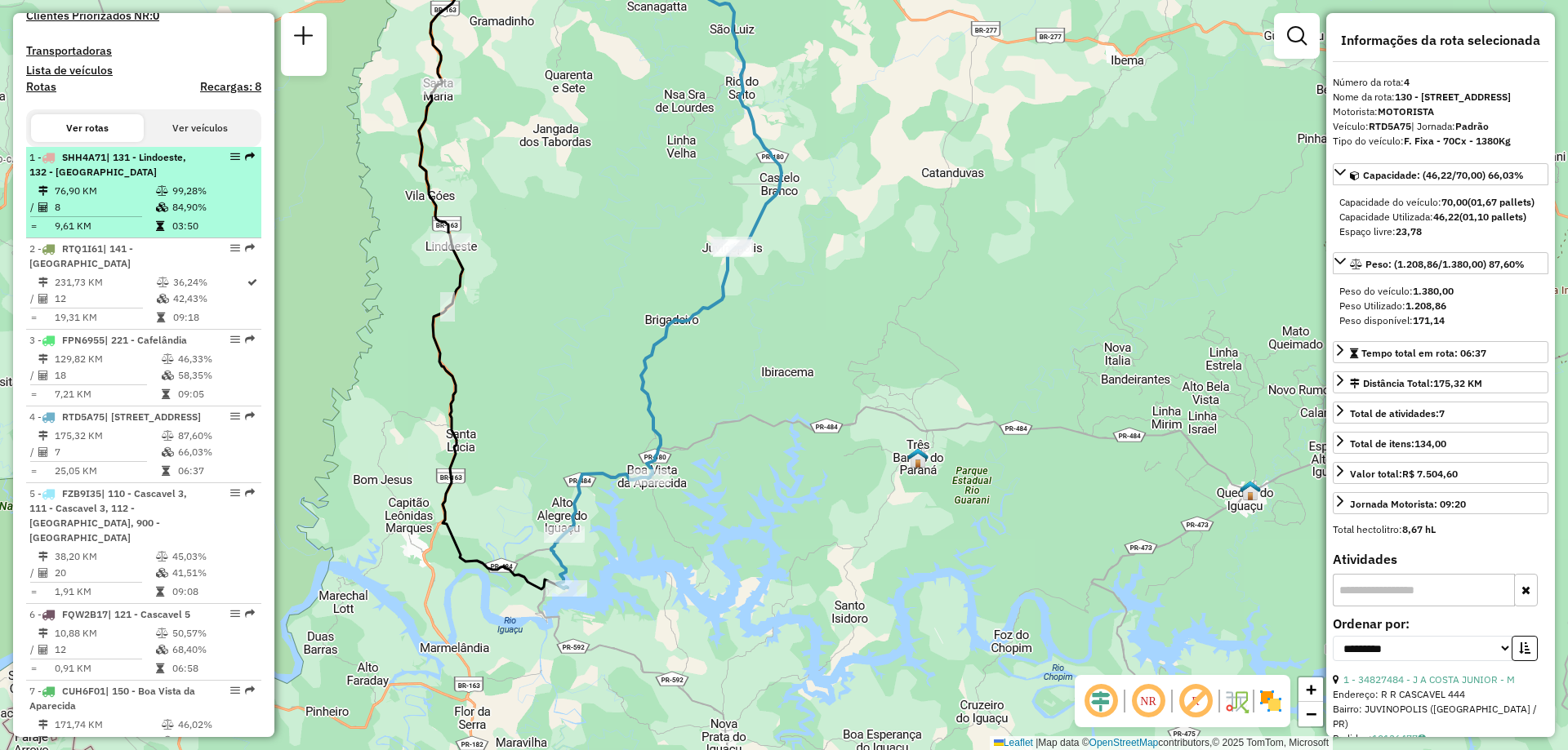
click at [114, 180] on div "1 - SHH4A71 | 131 - Lindoeste, 132 - Santa Maria" at bounding box center [116, 164] width 173 height 30
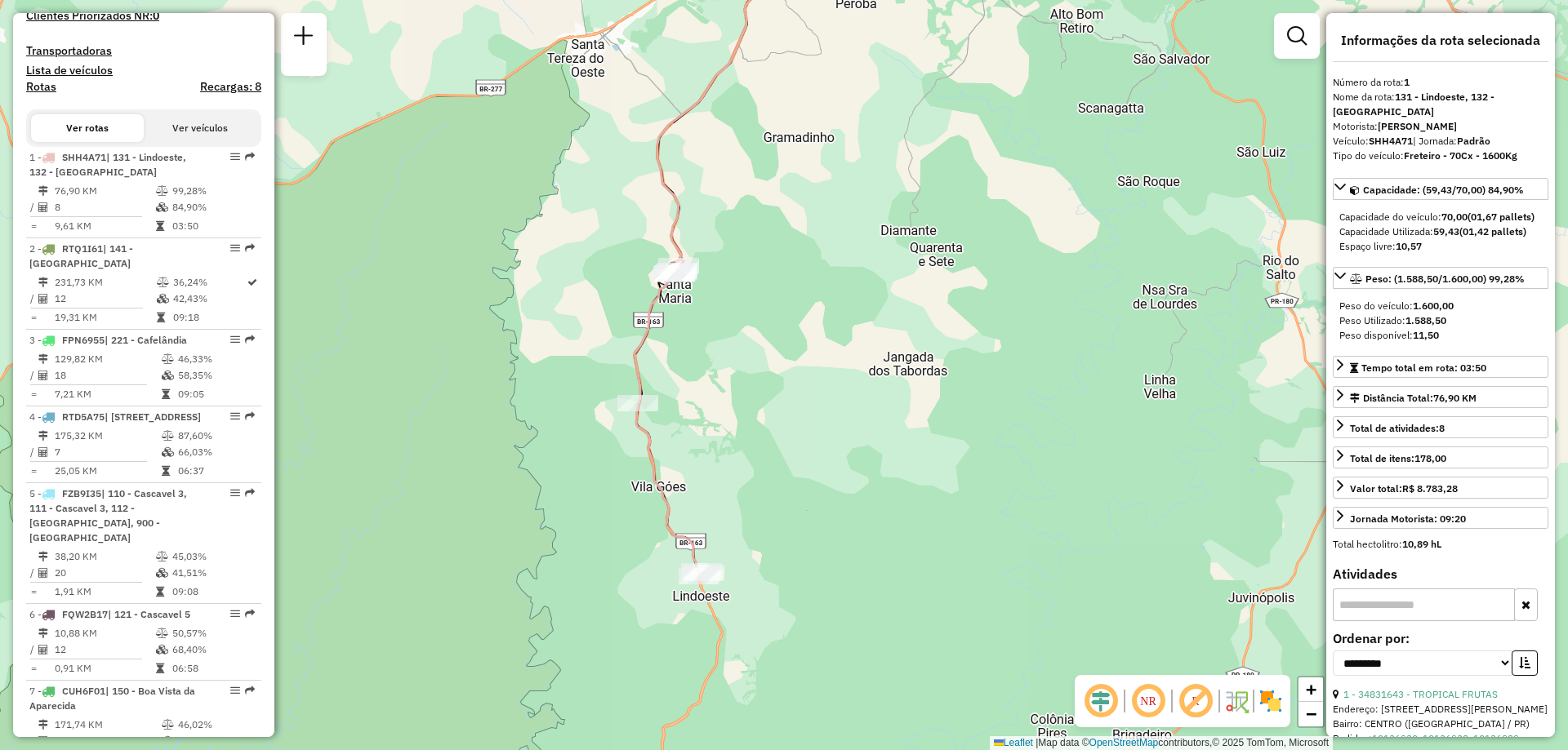
drag, startPoint x: 943, startPoint y: 325, endPoint x: 920, endPoint y: 160, distance: 166.6
click at [920, 160] on div "Janela de atendimento Grade de atendimento Capacidade Transportadoras Veículos …" at bounding box center [784, 375] width 1568 height 750
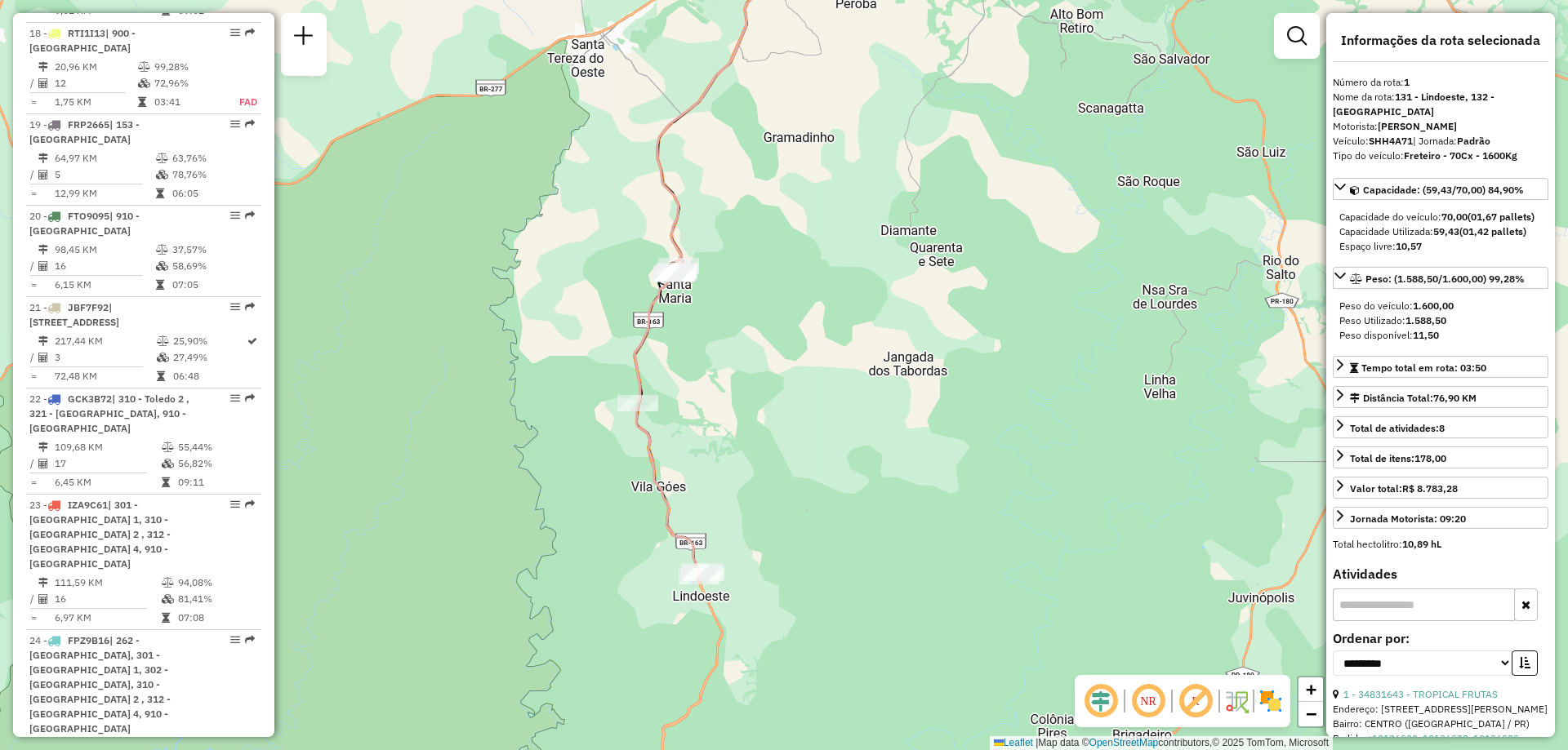
scroll to position [2451, 0]
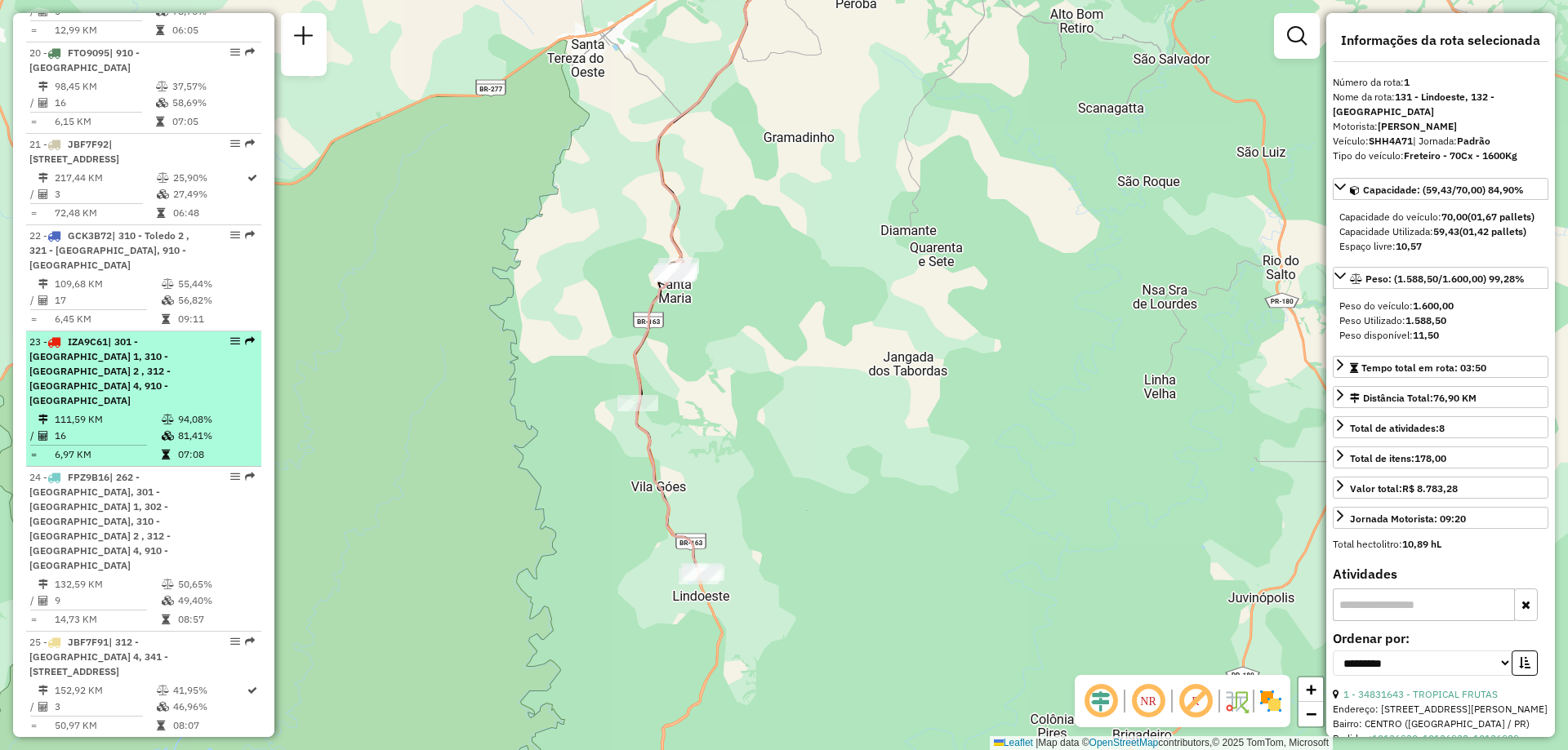
click at [102, 338] on span "| 301 - Toledo 1, 310 - Toledo 2 , 312 - Toledo 4, 910 - Centro de Toledo" at bounding box center [100, 371] width 141 height 71
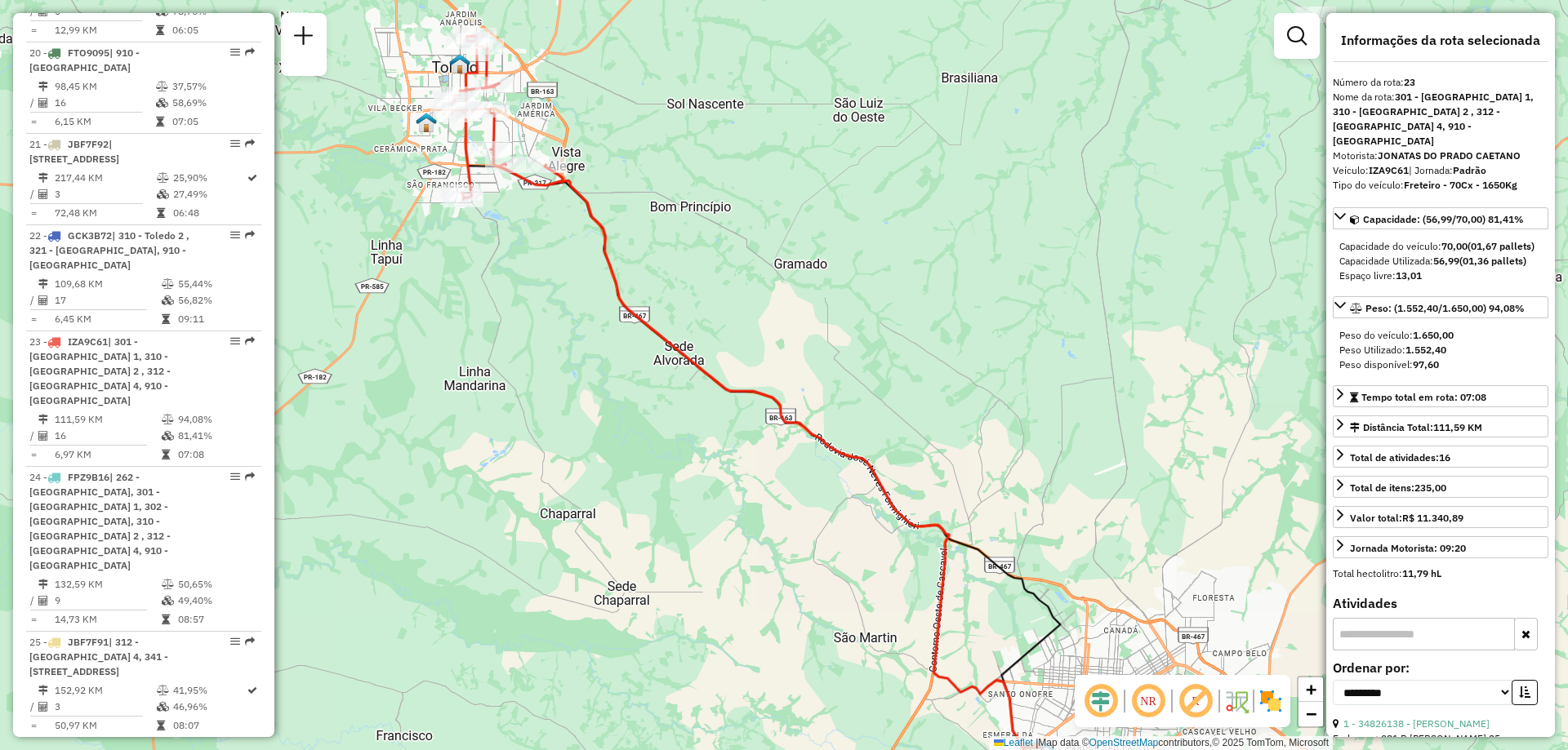
drag, startPoint x: 687, startPoint y: 121, endPoint x: 658, endPoint y: 143, distance: 36.4
click at [658, 143] on div "Janela de atendimento Grade de atendimento Capacidade Transportadoras Veículos …" at bounding box center [784, 375] width 1568 height 750
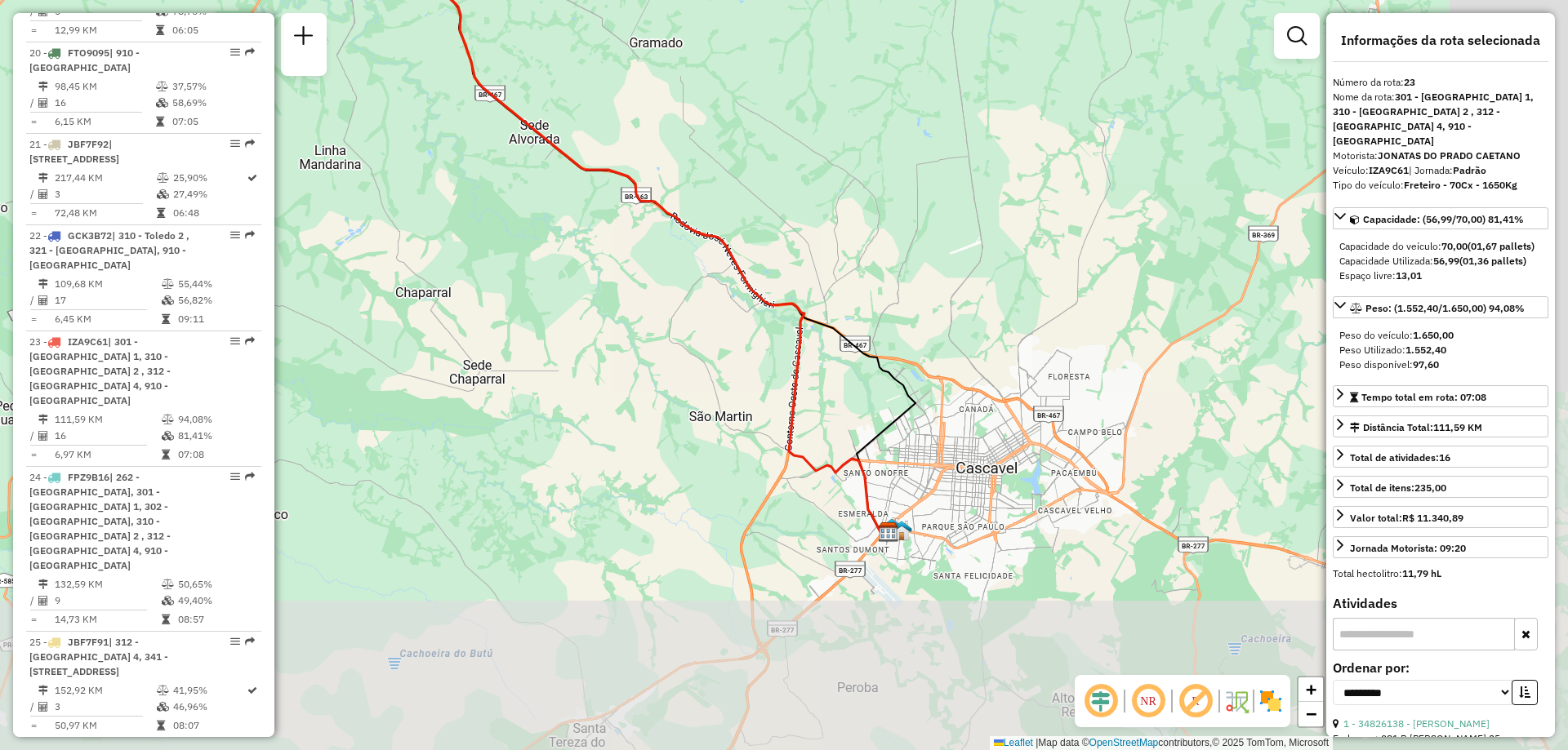
drag, startPoint x: 851, startPoint y: 381, endPoint x: 716, endPoint y: 195, distance: 229.8
click at [716, 195] on div "Janela de atendimento Grade de atendimento Capacidade Transportadoras Veículos …" at bounding box center [784, 375] width 1568 height 750
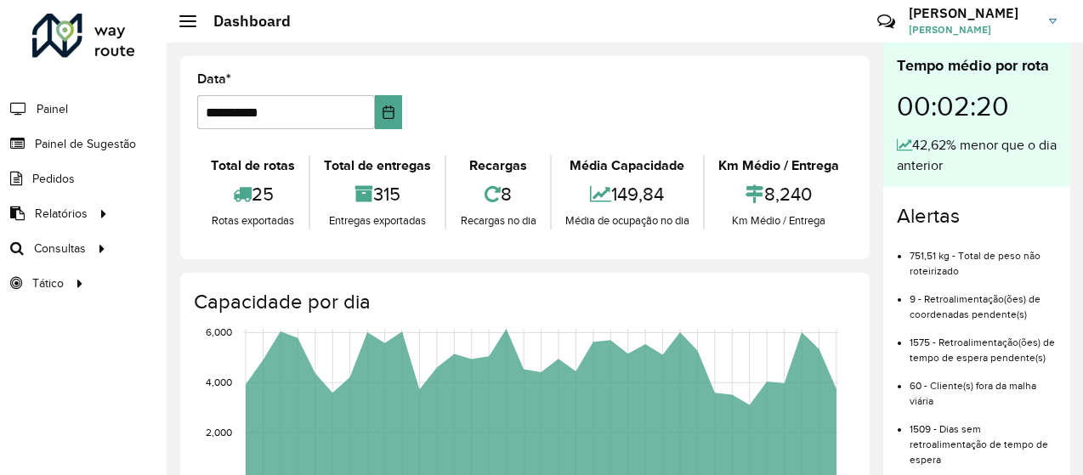
drag, startPoint x: 522, startPoint y: 28, endPoint x: 596, endPoint y: 99, distance: 102.8
click at [596, 99] on formly-group "**********" at bounding box center [525, 108] width 676 height 70
